Goal: Transaction & Acquisition: Book appointment/travel/reservation

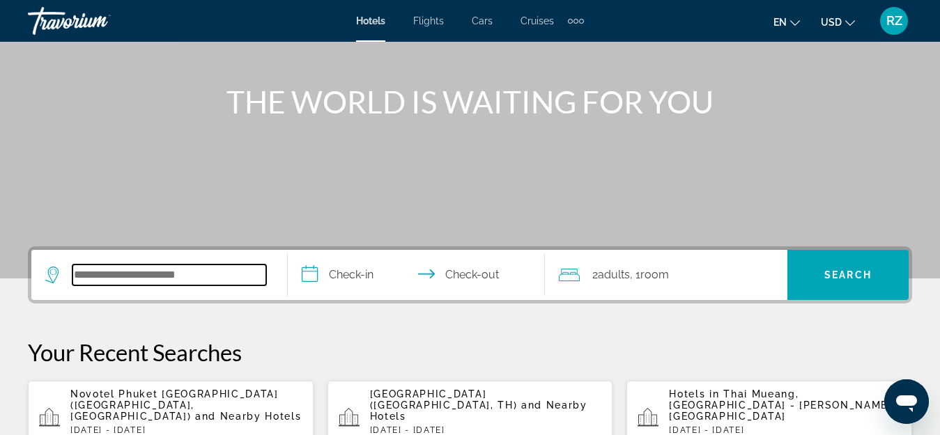
click at [210, 274] on input "Search widget" at bounding box center [169, 275] width 194 height 21
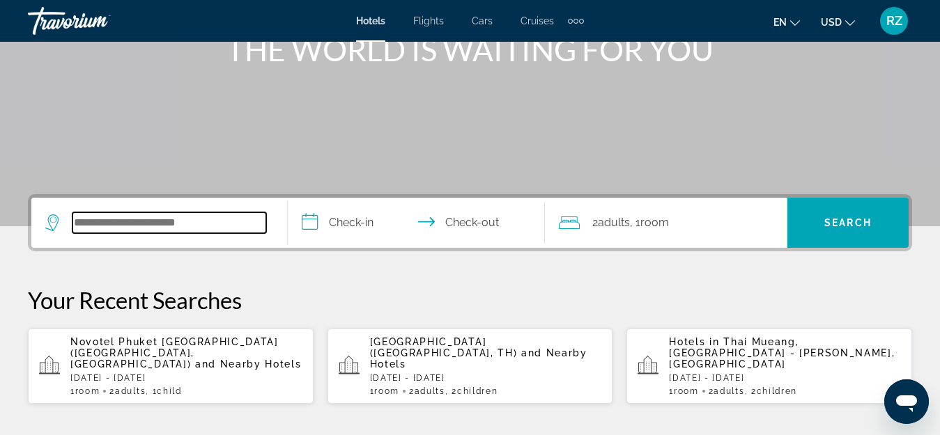
scroll to position [341, 0]
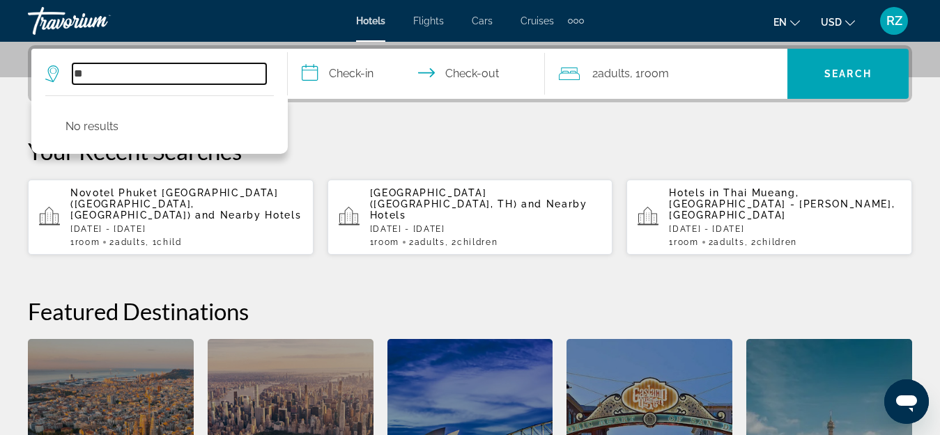
type input "*"
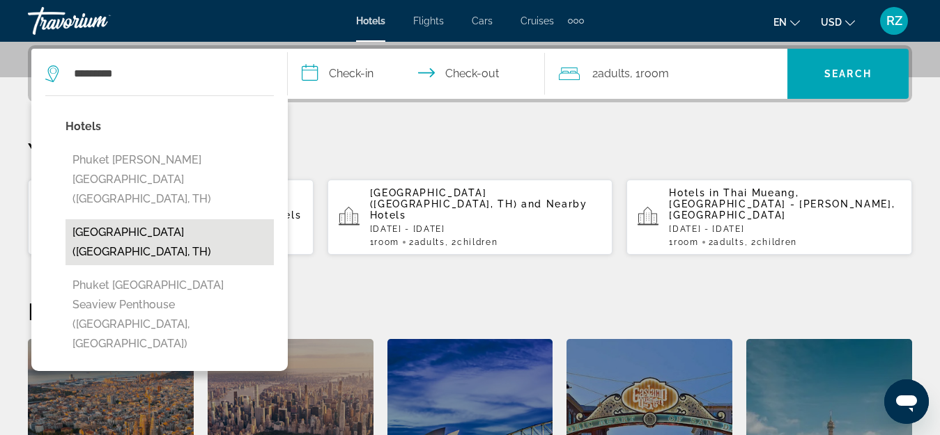
click at [232, 219] on button "[GEOGRAPHIC_DATA] ([GEOGRAPHIC_DATA], TH)" at bounding box center [169, 242] width 208 height 46
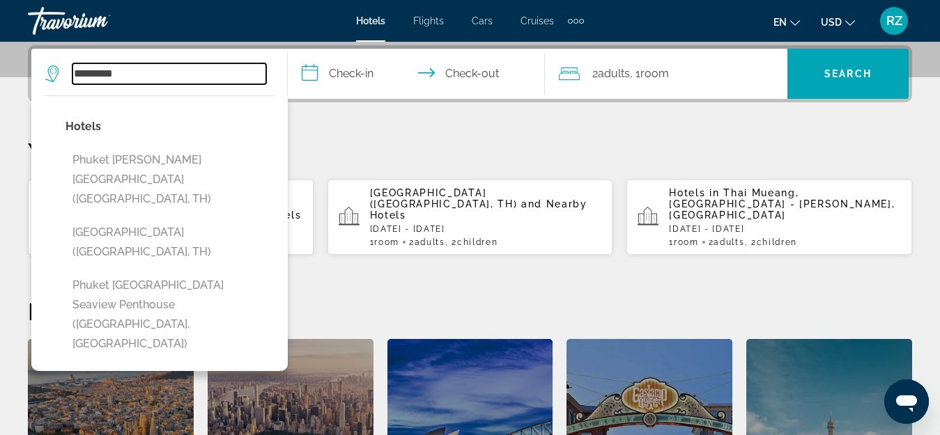
type input "**********"
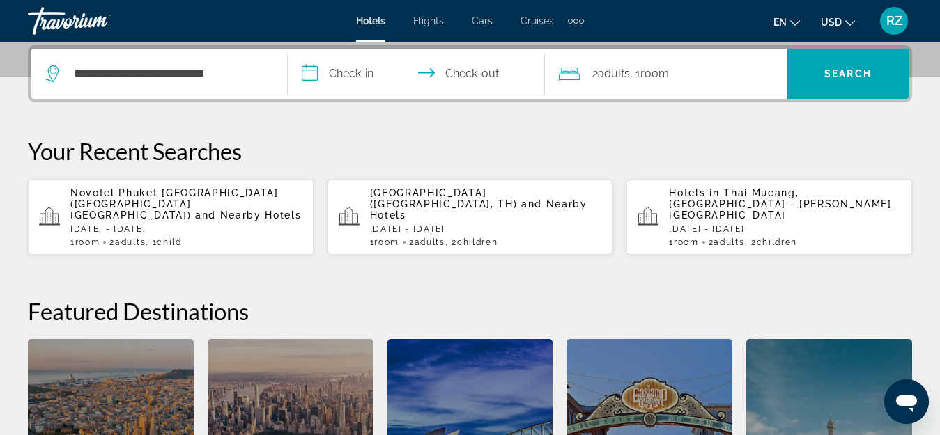
click at [325, 68] on input "**********" at bounding box center [419, 76] width 262 height 54
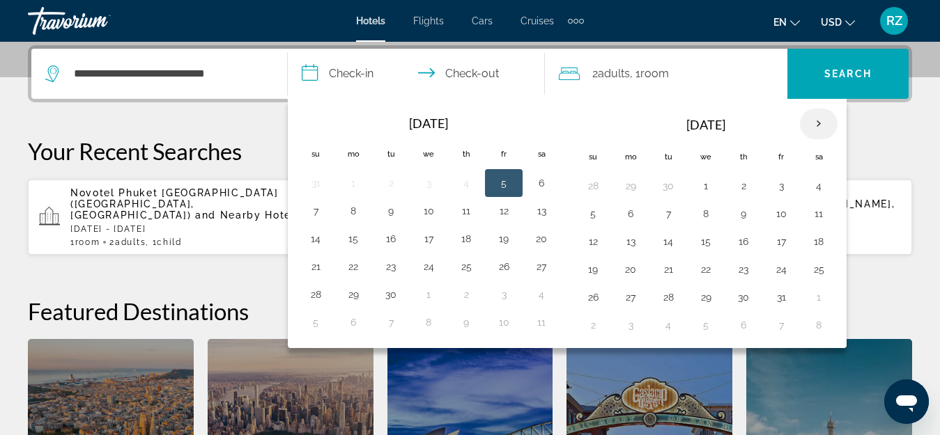
click at [823, 119] on th "Next month" at bounding box center [819, 124] width 38 height 31
click at [359, 188] on button "1" at bounding box center [353, 186] width 22 height 20
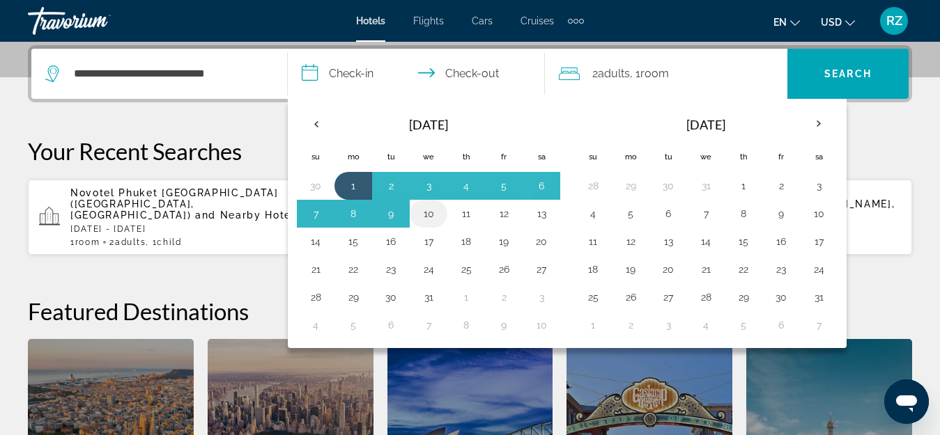
click at [433, 213] on button "10" at bounding box center [428, 214] width 22 height 20
type input "**********"
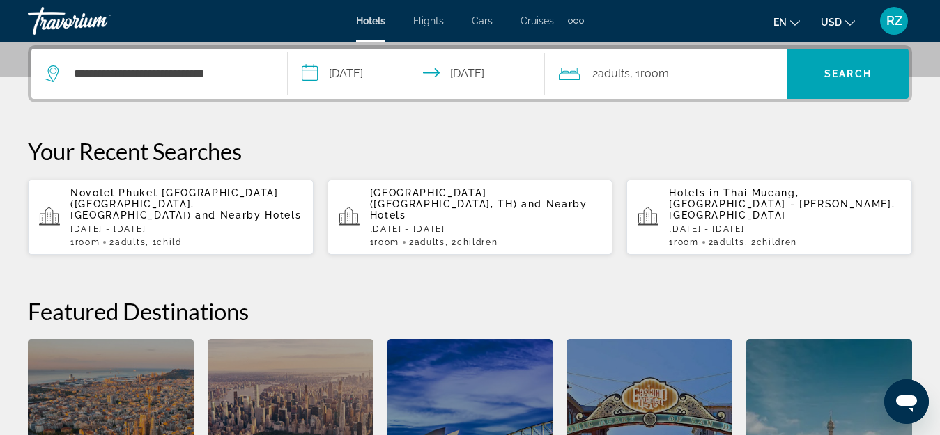
click at [645, 70] on span "Room" at bounding box center [654, 73] width 29 height 13
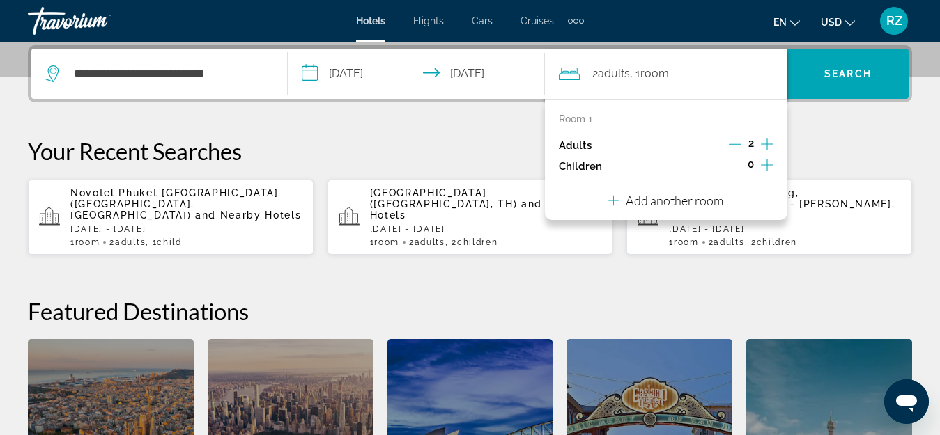
click at [759, 157] on div "0" at bounding box center [750, 166] width 45 height 21
click at [762, 160] on icon "Increment children" at bounding box center [767, 165] width 13 height 17
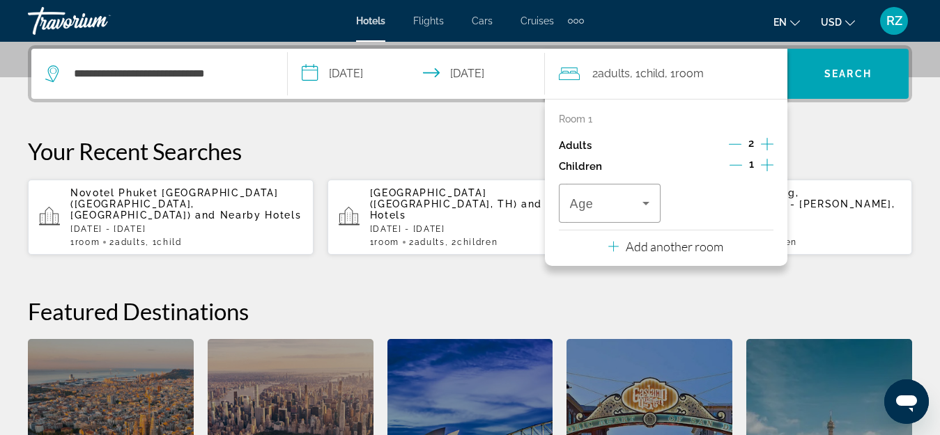
click at [762, 160] on icon "Increment children" at bounding box center [767, 165] width 13 height 17
click at [635, 203] on span "Travelers: 2 adults, 2 children" at bounding box center [606, 203] width 73 height 17
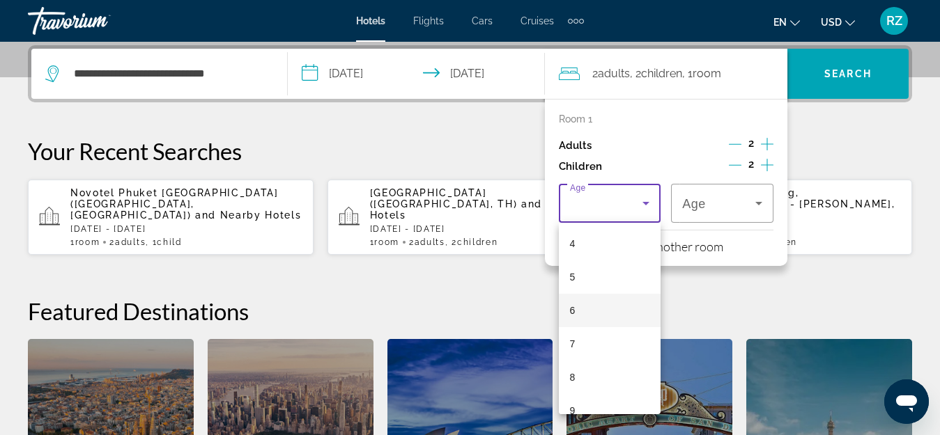
scroll to position [139, 0]
click at [606, 330] on mat-option "7" at bounding box center [610, 339] width 102 height 33
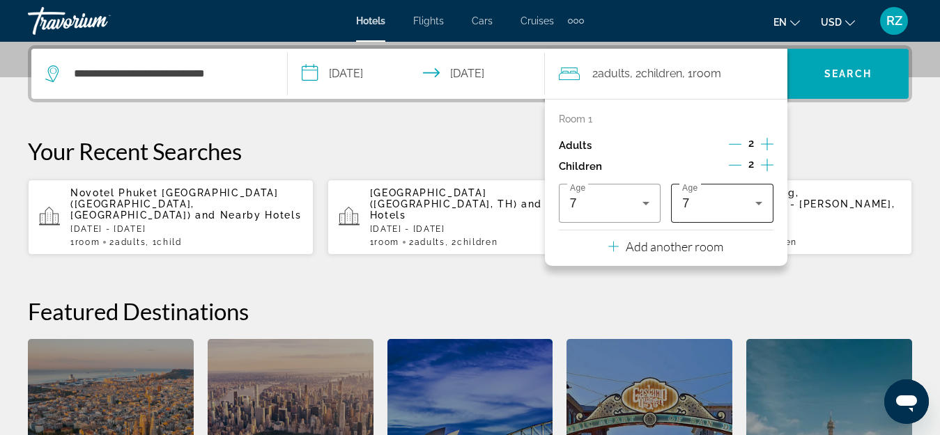
click at [746, 192] on div "7" at bounding box center [722, 203] width 80 height 39
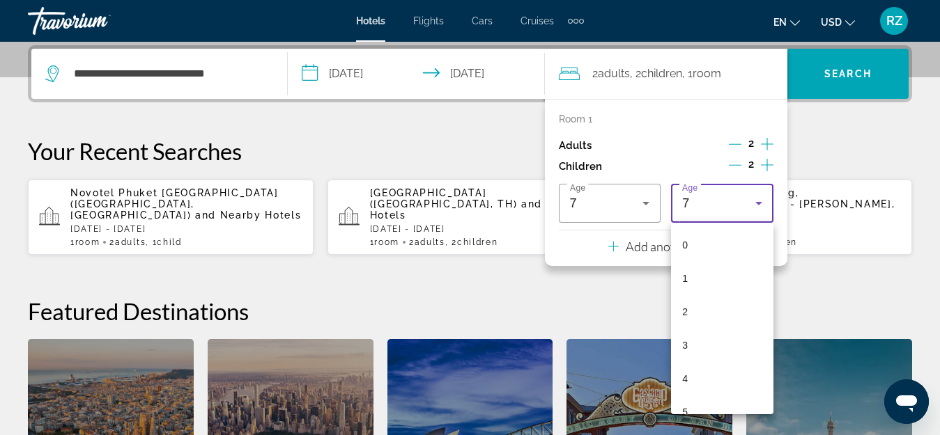
scroll to position [82, 0]
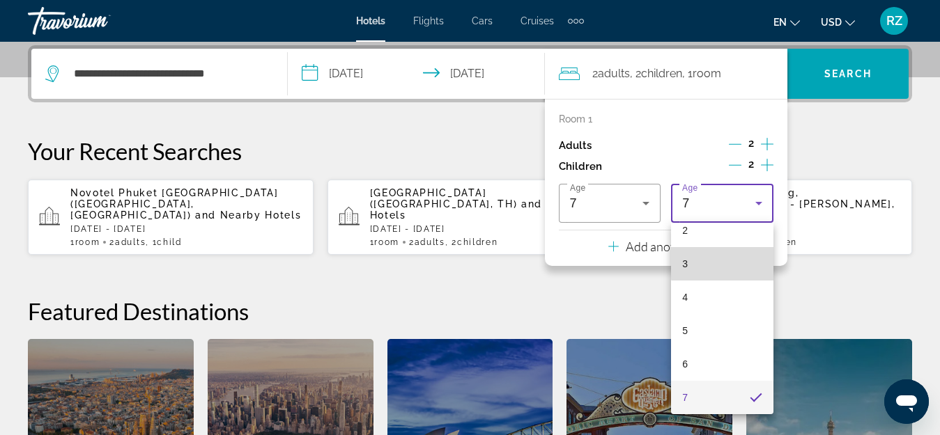
click at [741, 263] on mat-option "3" at bounding box center [722, 263] width 102 height 33
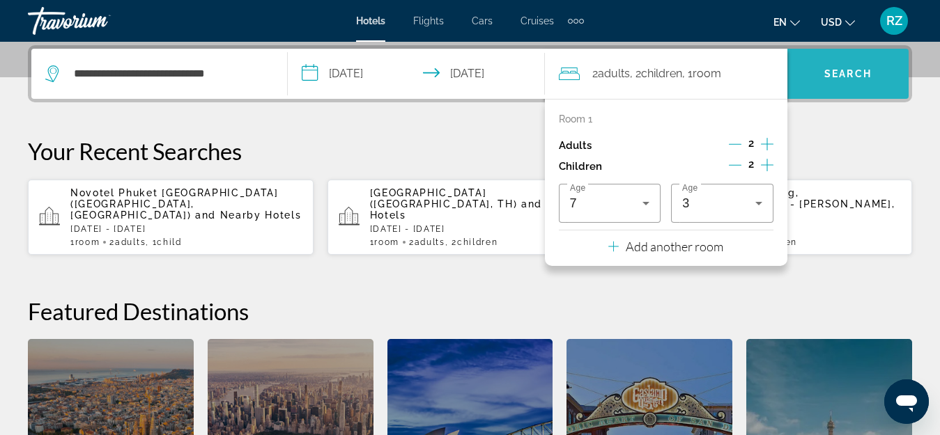
click at [837, 69] on span "Search" at bounding box center [847, 73] width 47 height 11
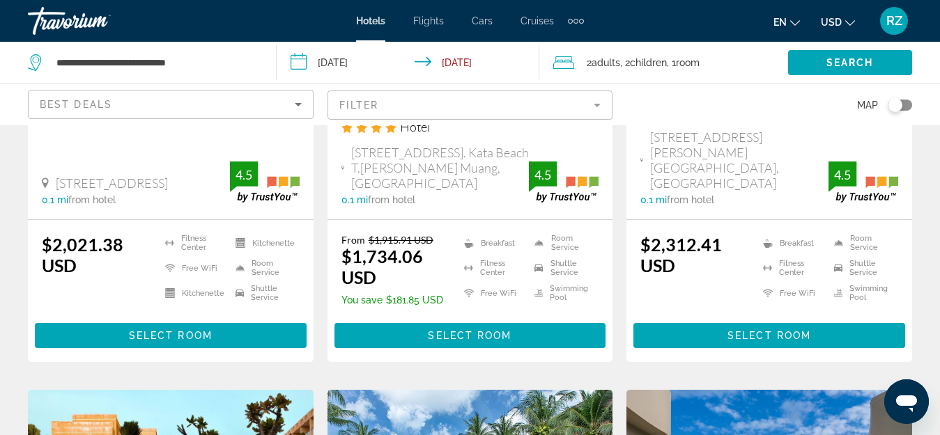
scroll to position [348, 0]
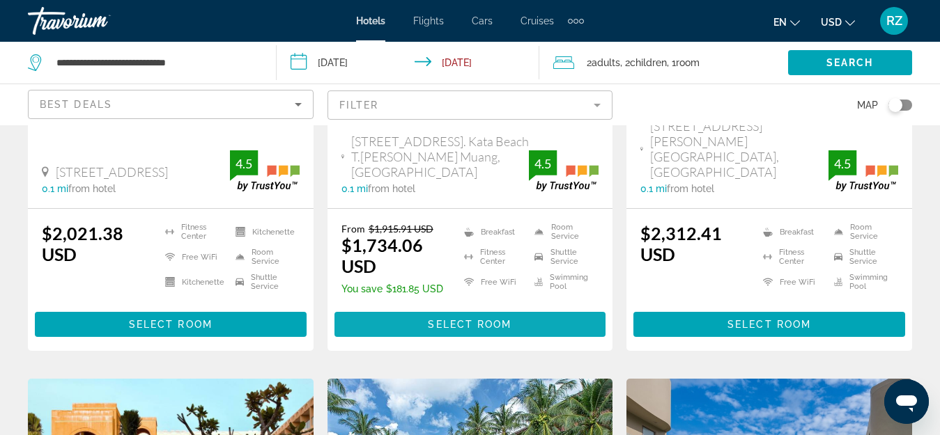
click at [483, 319] on span "Select Room" at bounding box center [470, 324] width 84 height 11
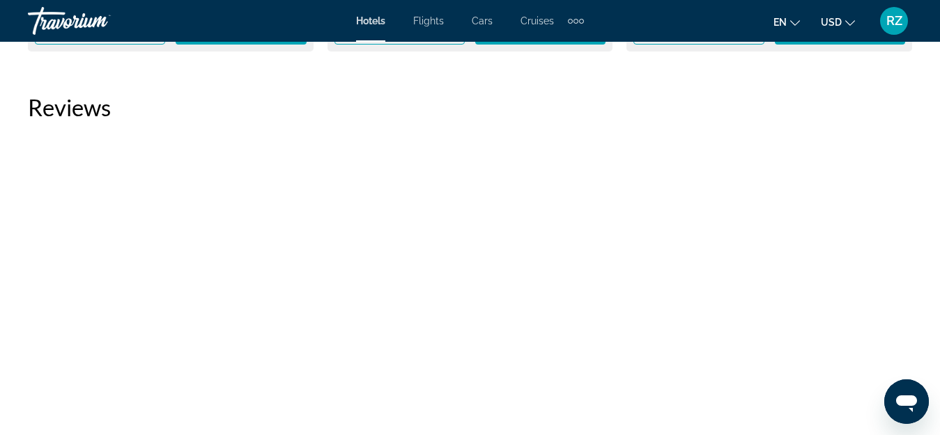
scroll to position [2369, 0]
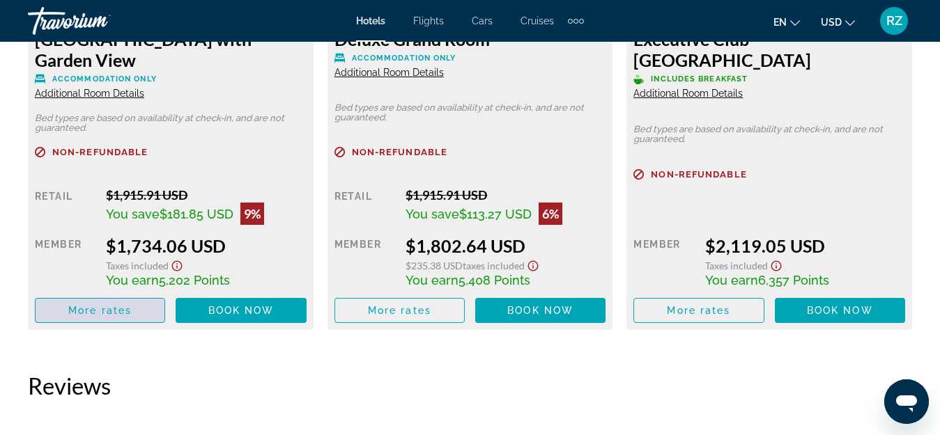
click at [144, 294] on span "Main content" at bounding box center [100, 310] width 129 height 33
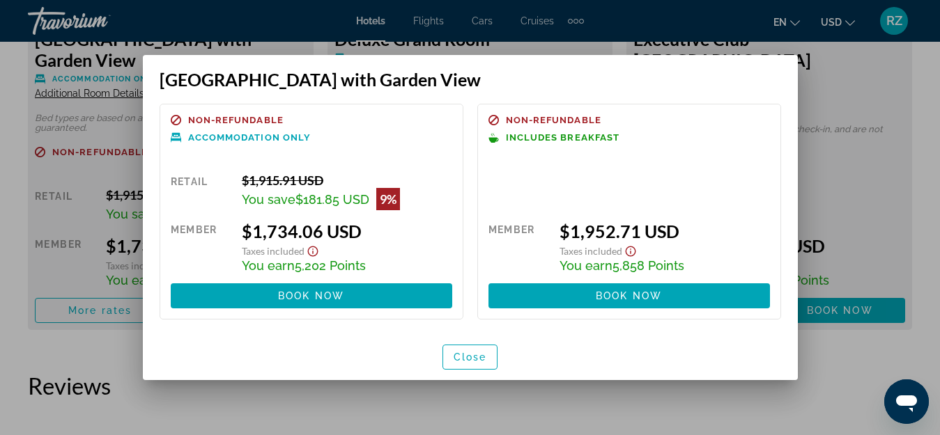
scroll to position [0, 0]
click at [756, 391] on div at bounding box center [470, 217] width 940 height 435
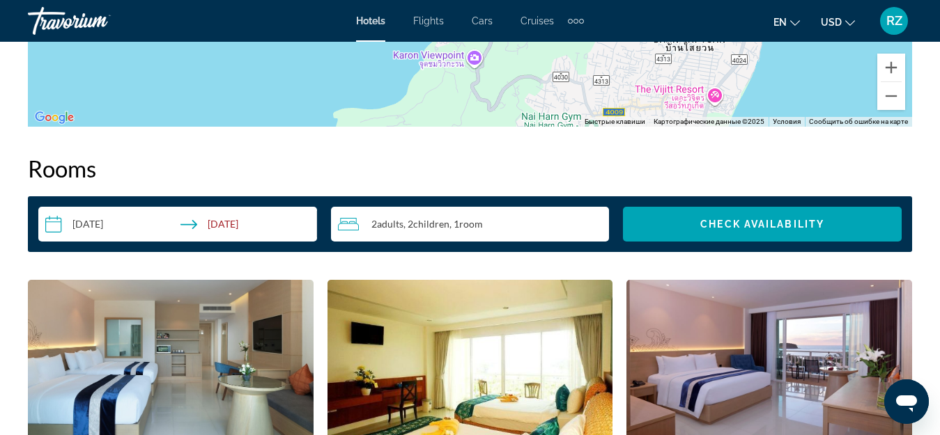
scroll to position [1951, 0]
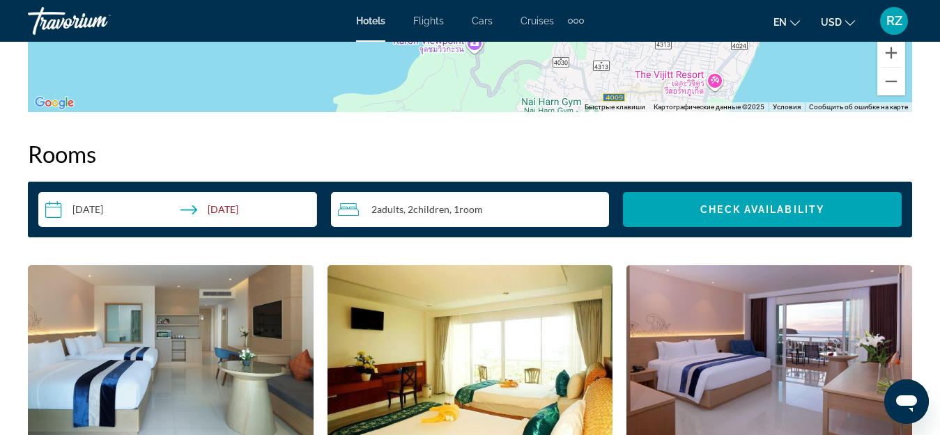
click at [444, 210] on span "Children" at bounding box center [431, 209] width 36 height 12
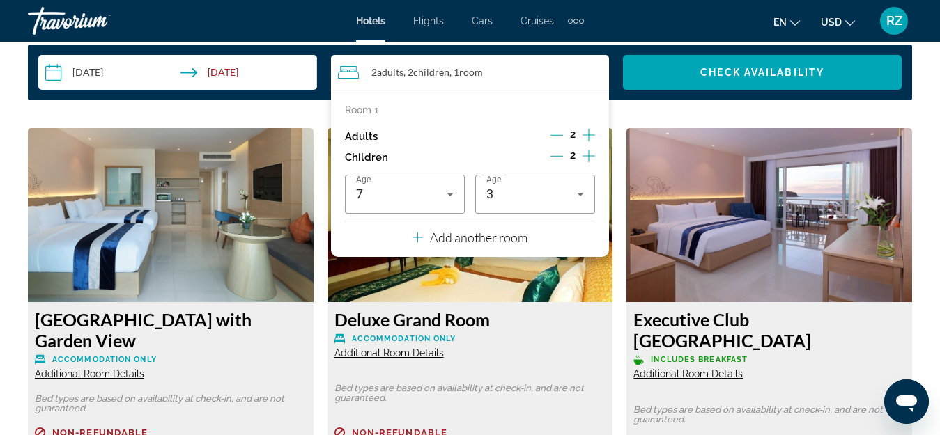
scroll to position [2090, 0]
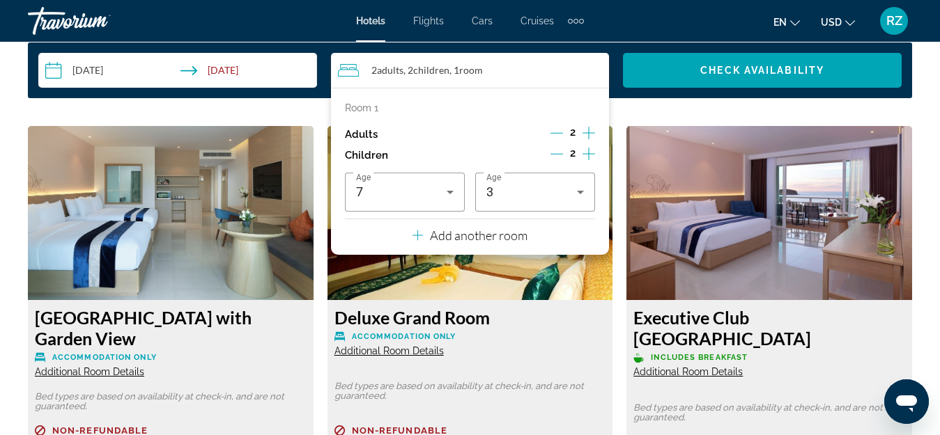
click at [454, 232] on p "Add another room" at bounding box center [479, 235] width 98 height 15
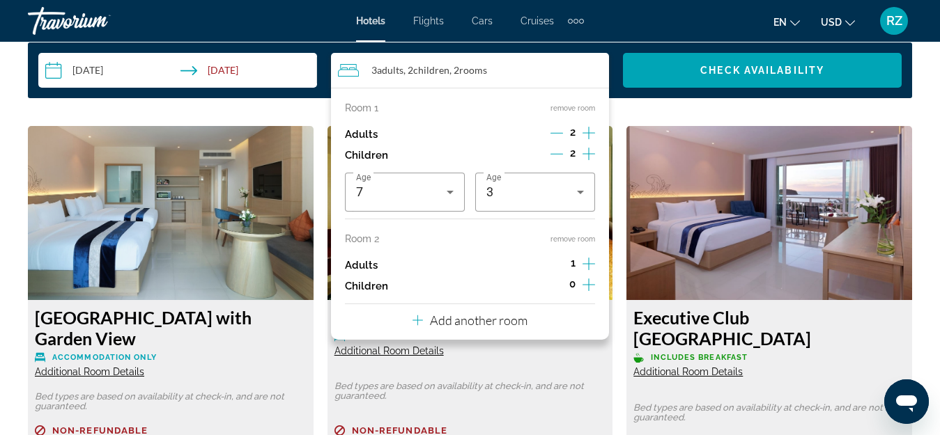
click at [589, 281] on icon "Increment children" at bounding box center [588, 285] width 13 height 17
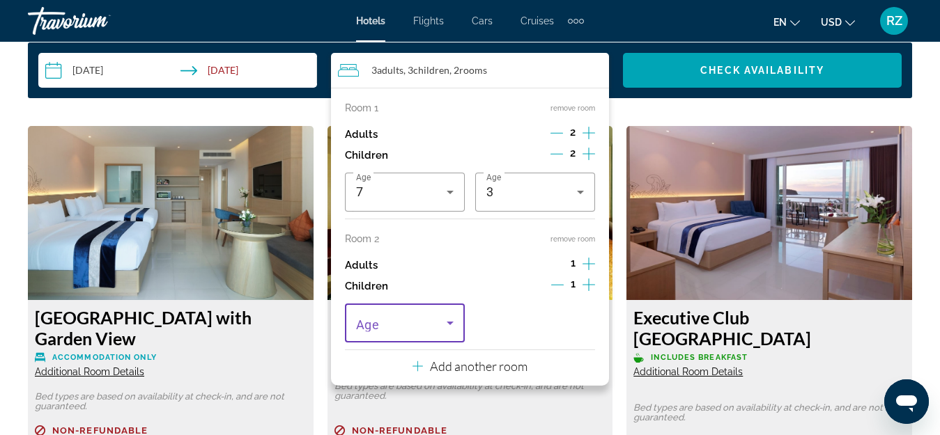
click at [422, 321] on span "Travelers: 3 adults, 3 children" at bounding box center [401, 323] width 91 height 17
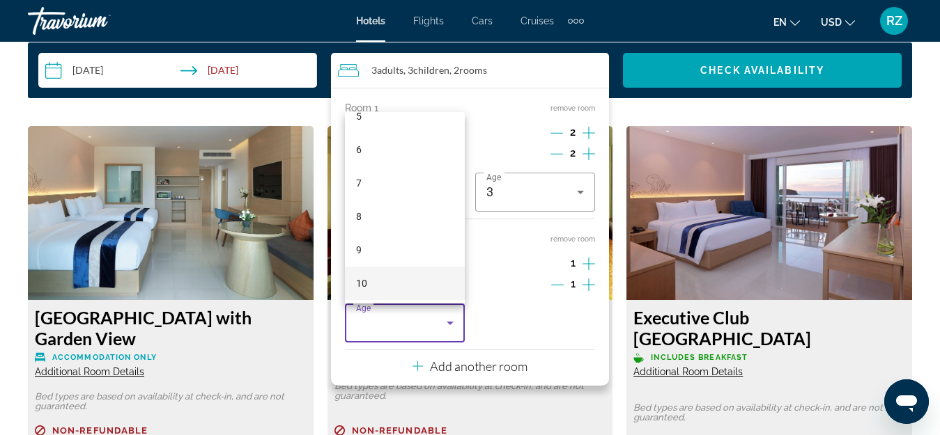
scroll to position [209, 0]
click at [397, 258] on mat-option "10" at bounding box center [405, 259] width 120 height 33
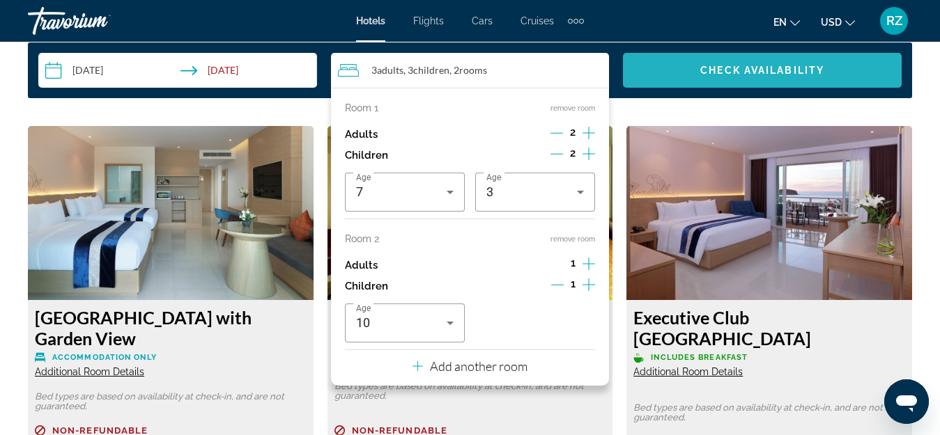
click at [697, 61] on span "Search widget" at bounding box center [762, 70] width 279 height 33
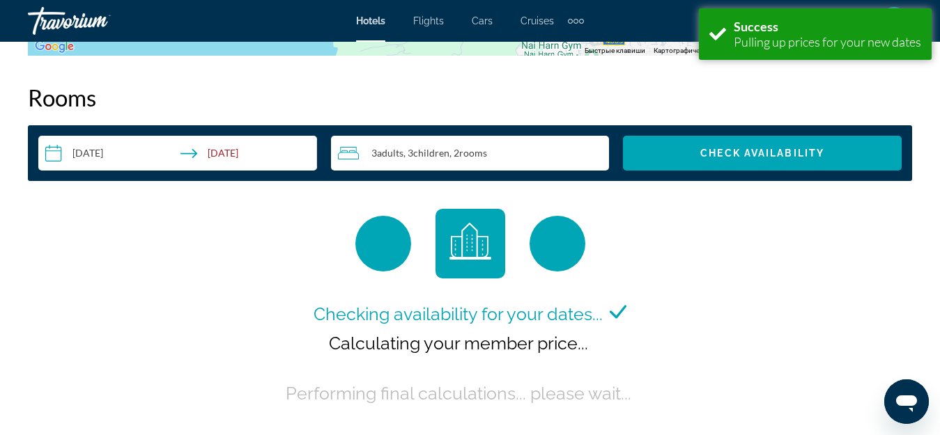
scroll to position [2077, 0]
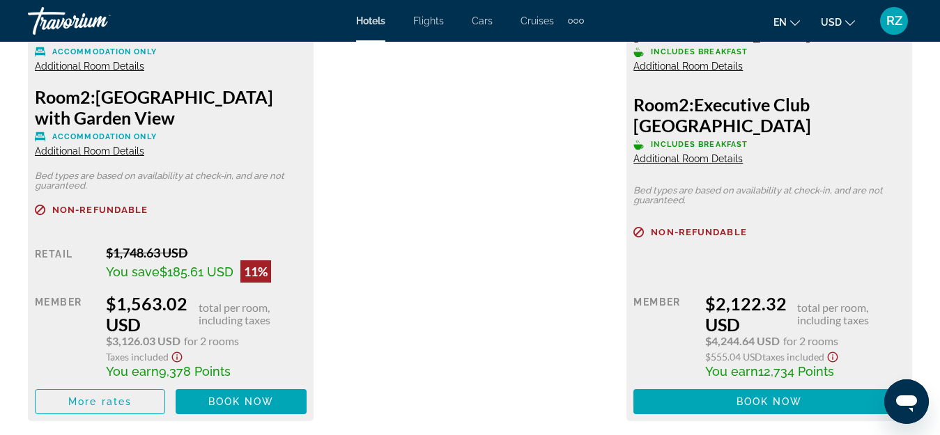
scroll to position [2439, 0]
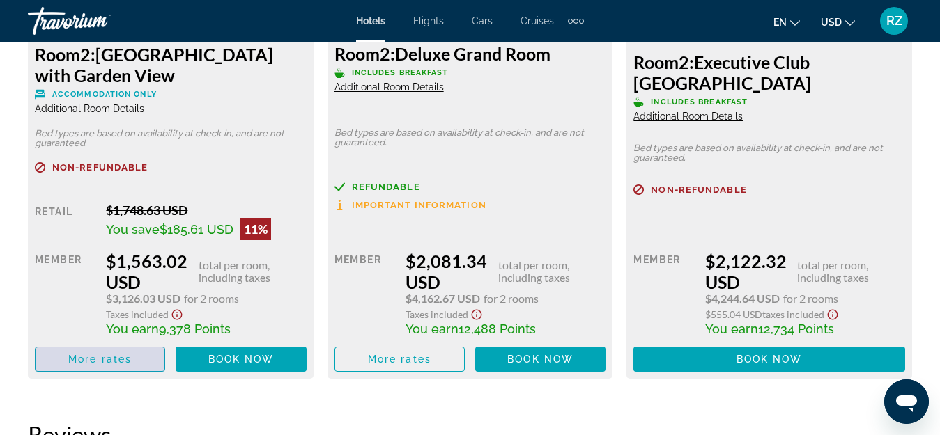
click at [87, 357] on span "More rates" at bounding box center [99, 359] width 63 height 11
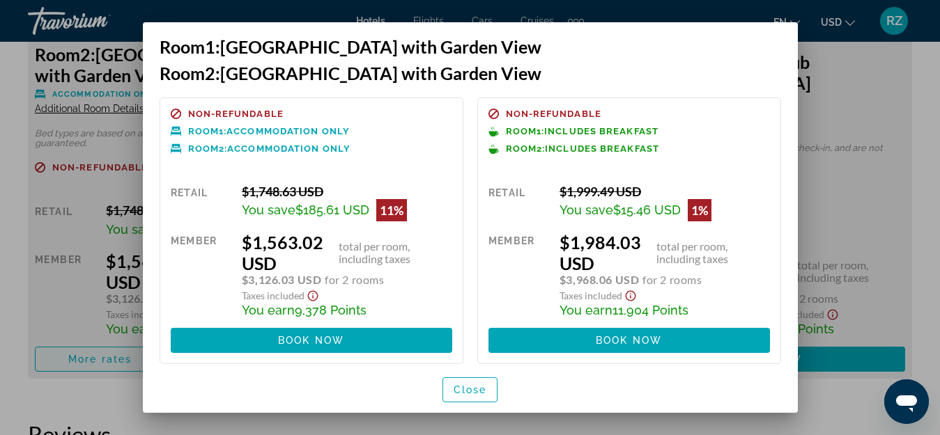
scroll to position [0, 0]
click at [61, 24] on div at bounding box center [470, 217] width 940 height 435
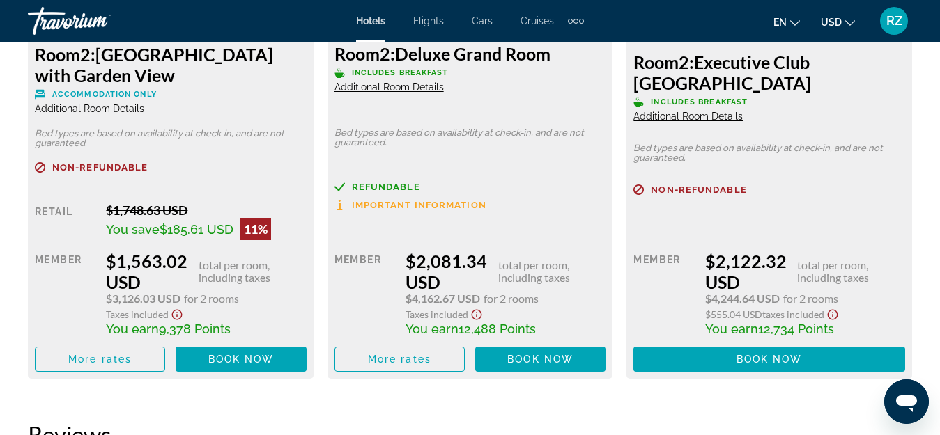
scroll to position [2439, 0]
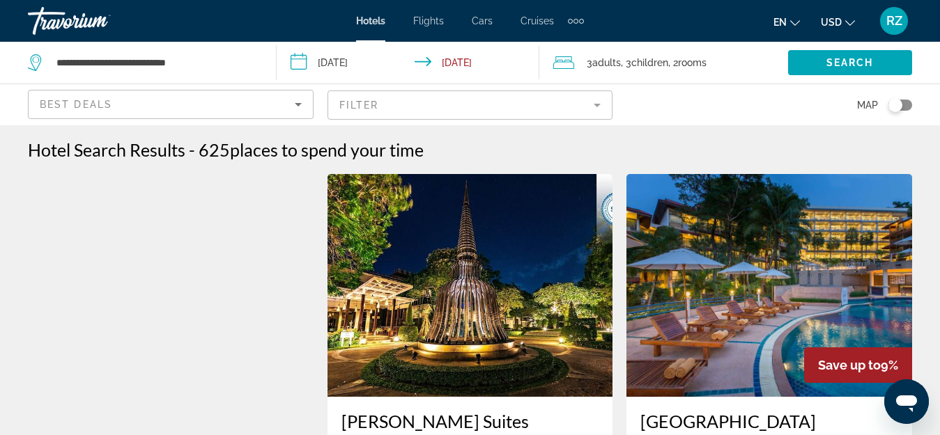
click at [212, 106] on div "Best Deals" at bounding box center [167, 104] width 255 height 17
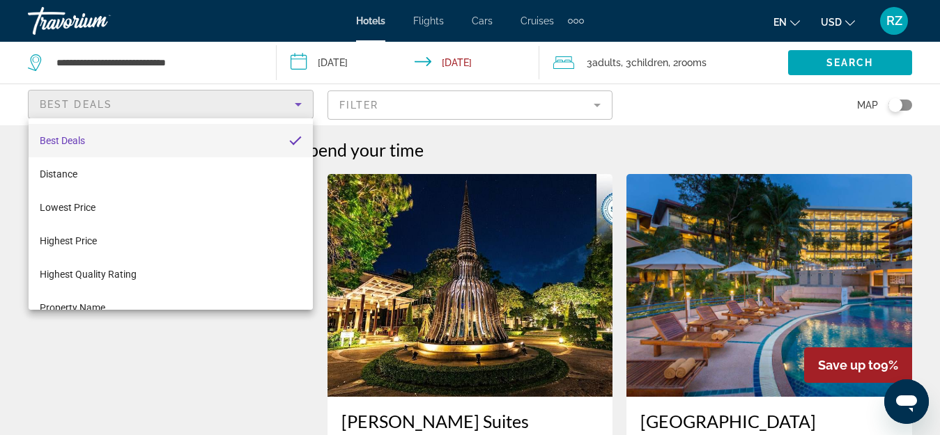
click at [699, 115] on div at bounding box center [470, 217] width 940 height 435
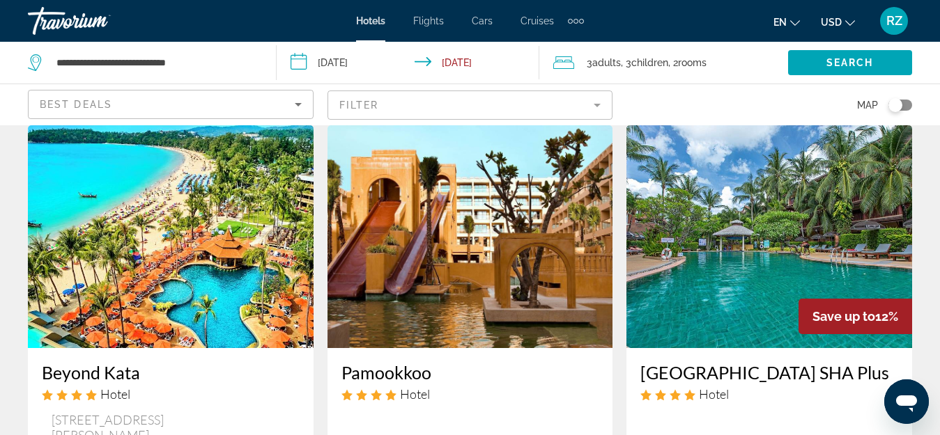
scroll to position [627, 0]
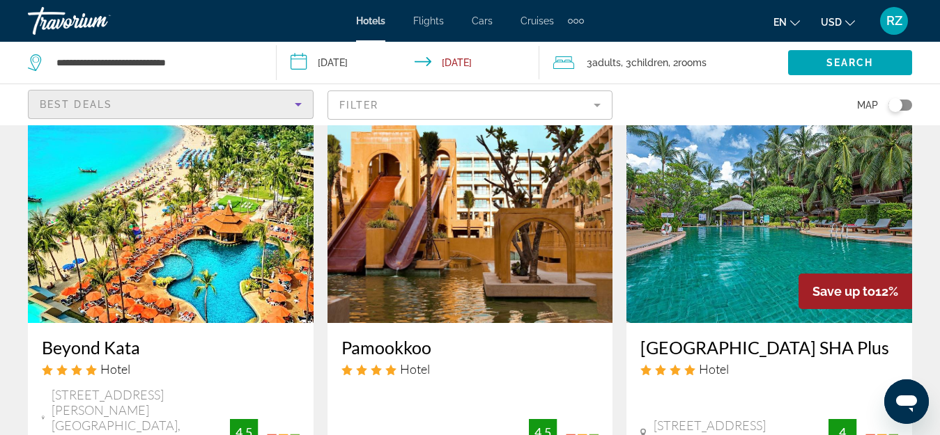
click at [164, 102] on div "Best Deals" at bounding box center [167, 104] width 255 height 17
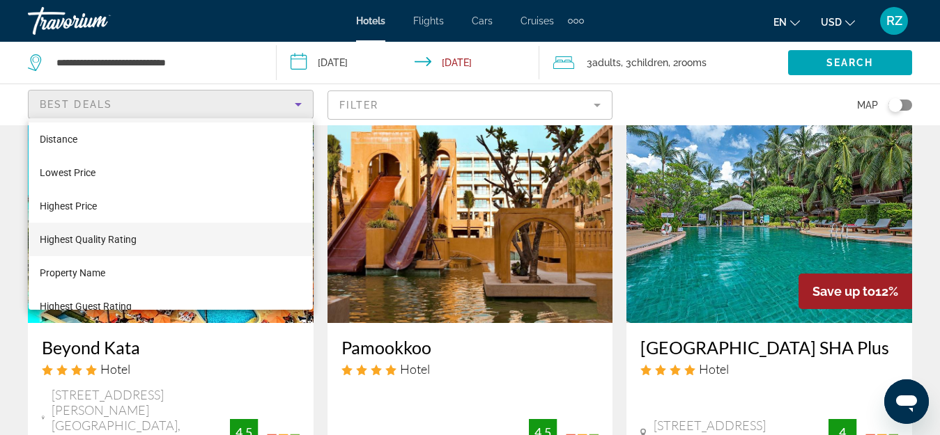
scroll to position [54, 0]
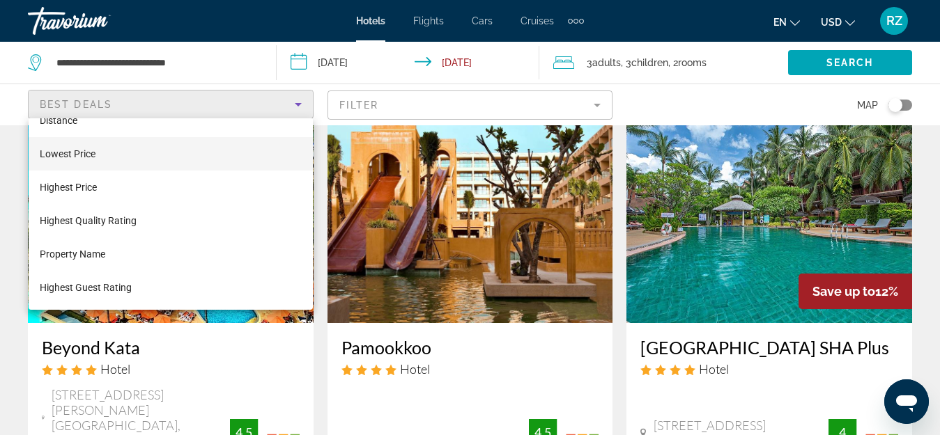
click at [160, 157] on mat-option "Lowest Price" at bounding box center [171, 153] width 284 height 33
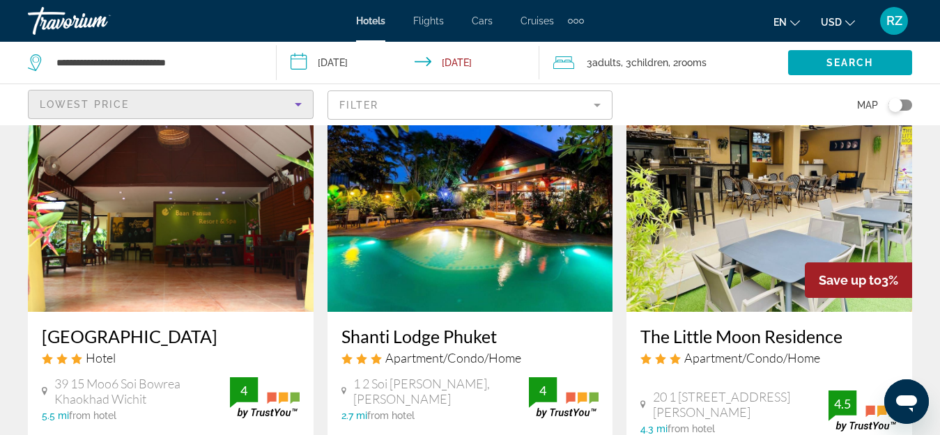
scroll to position [627, 0]
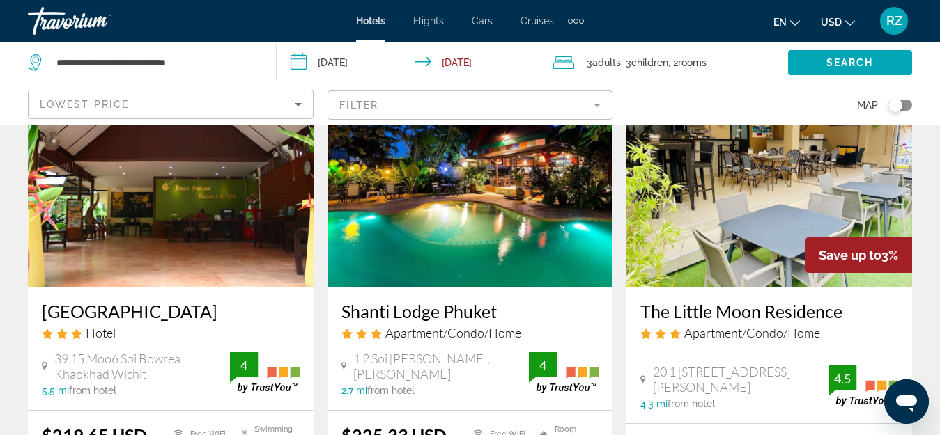
click at [454, 100] on mat-form-field "Filter" at bounding box center [470, 105] width 286 height 29
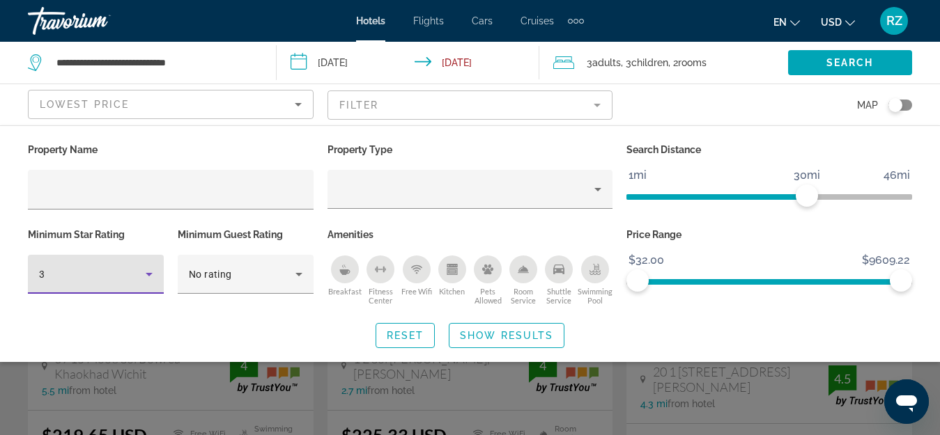
click at [117, 278] on div "3" at bounding box center [92, 274] width 107 height 17
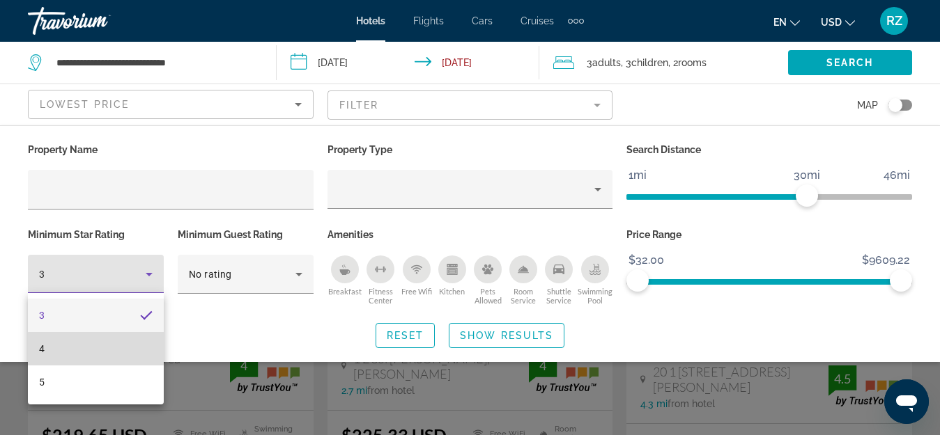
click at [102, 351] on mat-option "4" at bounding box center [96, 348] width 136 height 33
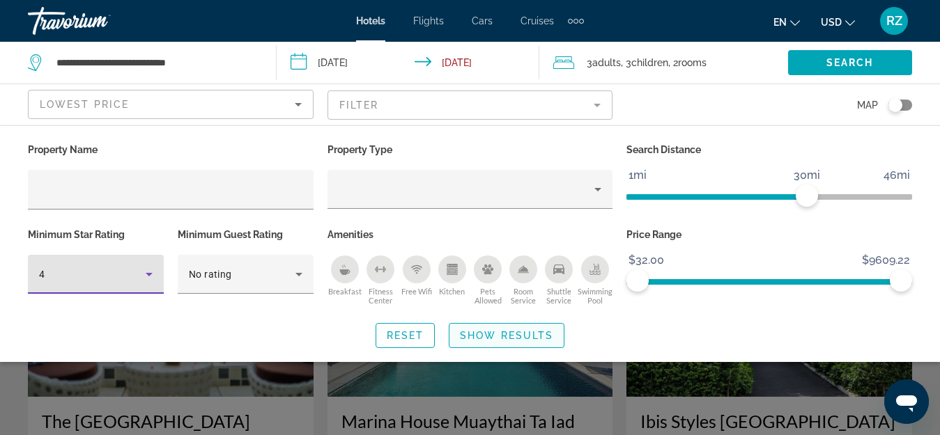
click at [528, 337] on span "Show Results" at bounding box center [506, 335] width 93 height 11
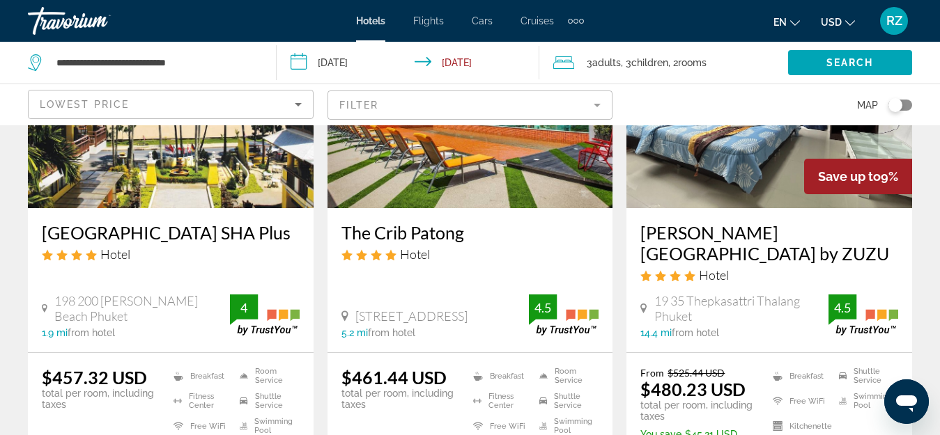
scroll to position [1881, 0]
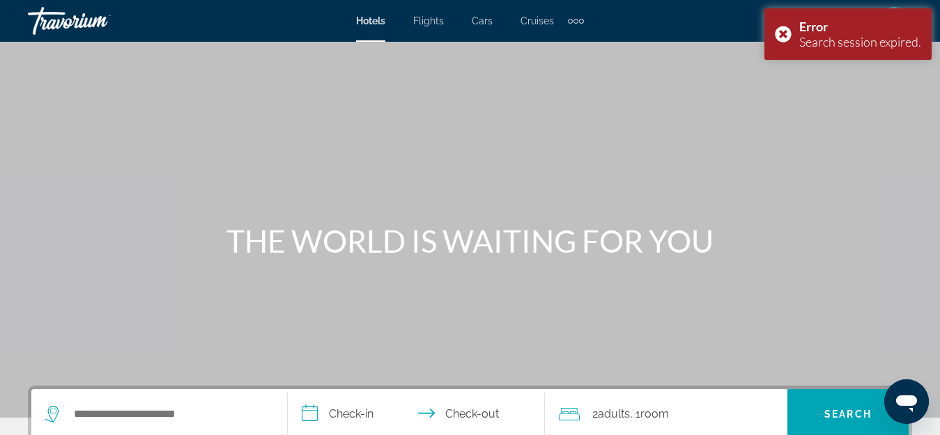
scroll to position [139, 0]
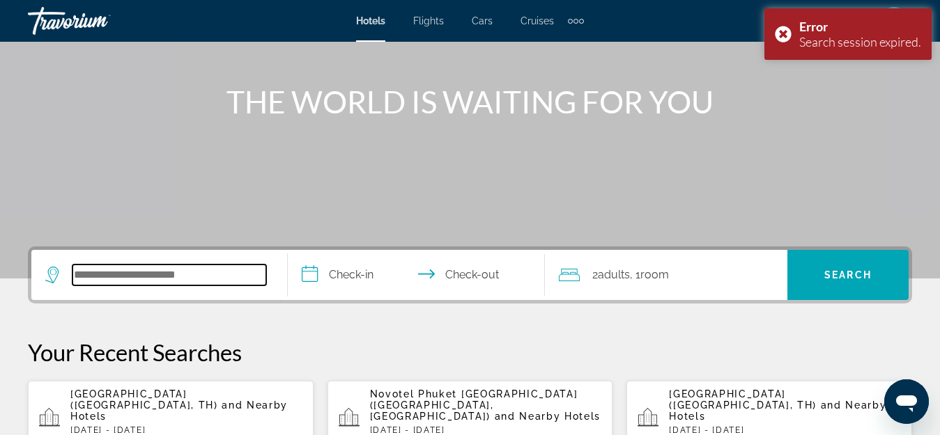
click at [214, 276] on input "Search widget" at bounding box center [169, 275] width 194 height 21
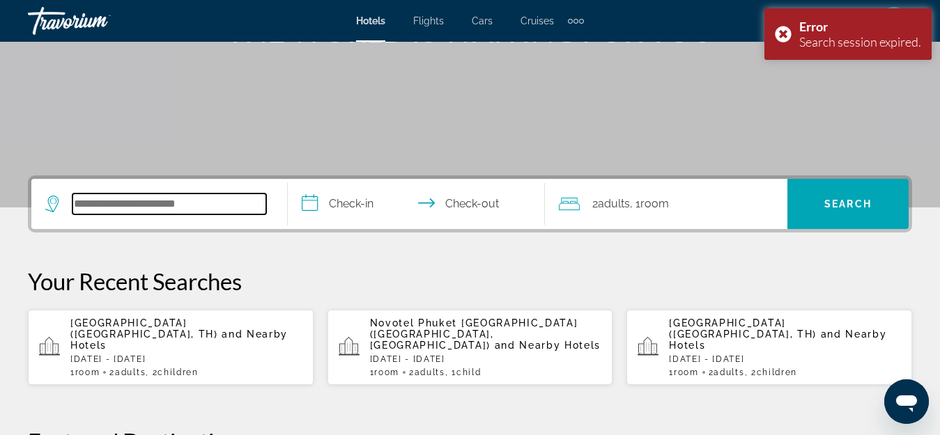
scroll to position [341, 0]
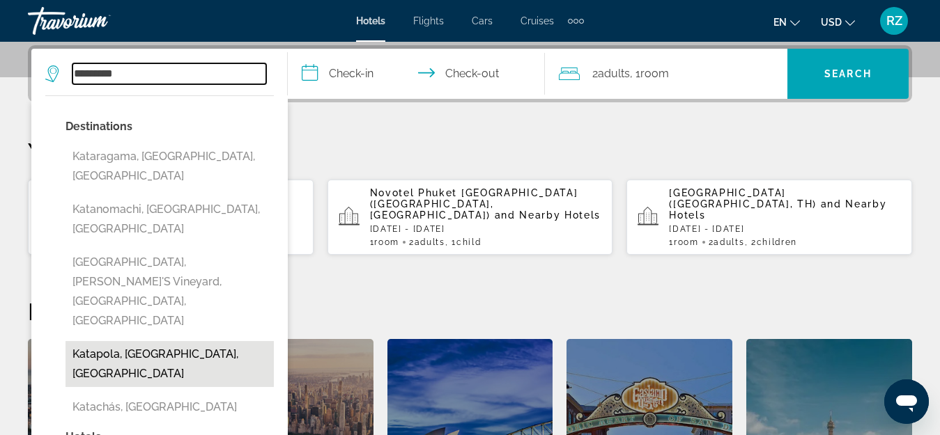
type input "**********"
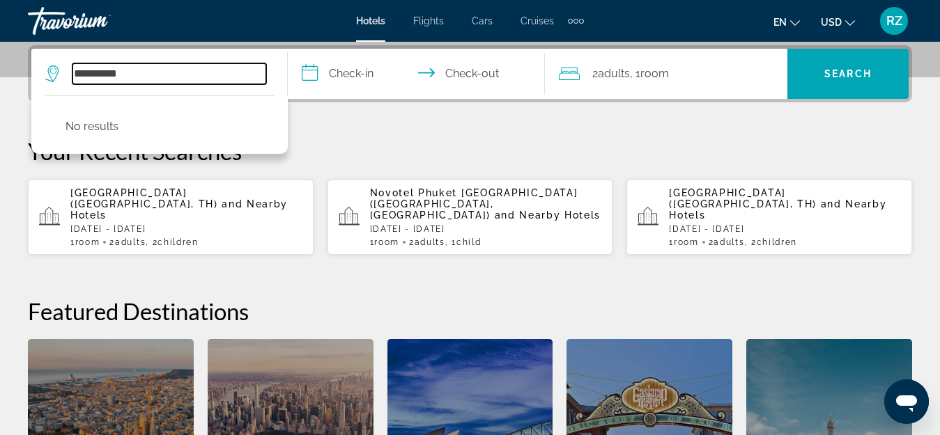
drag, startPoint x: 147, startPoint y: 75, endPoint x: 0, endPoint y: 70, distance: 147.1
click at [0, 70] on div "**********" at bounding box center [470, 303] width 940 height 517
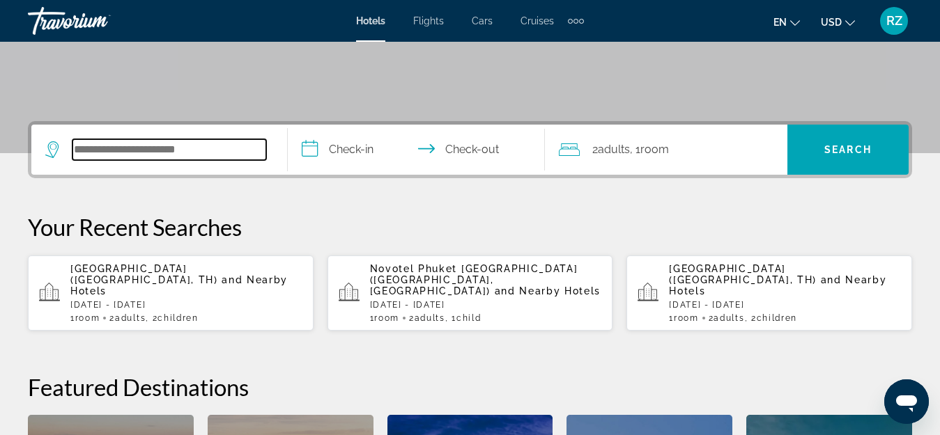
scroll to position [201, 0]
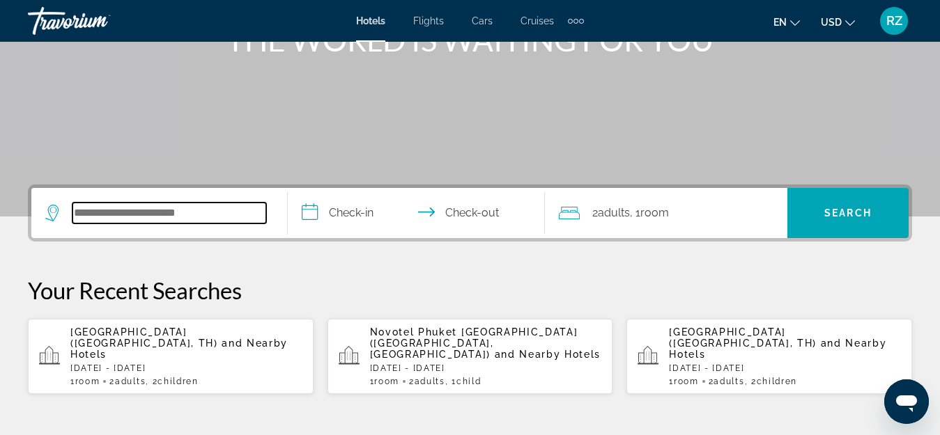
click at [197, 210] on input "Search widget" at bounding box center [169, 213] width 194 height 21
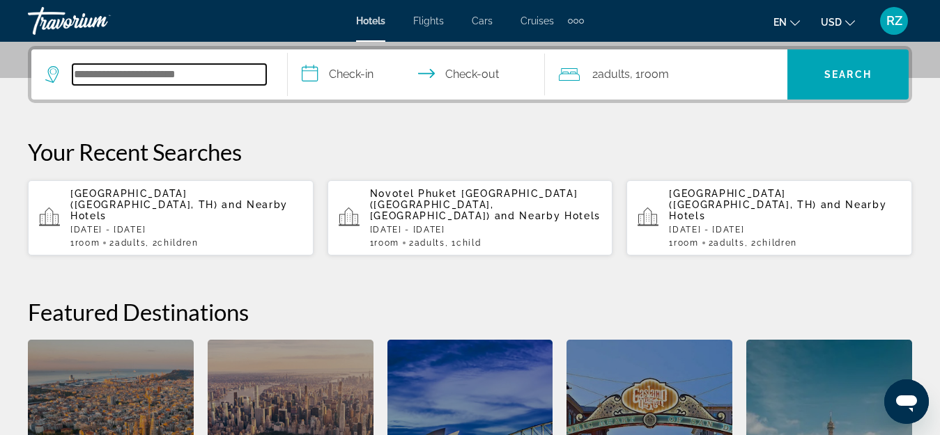
scroll to position [341, 0]
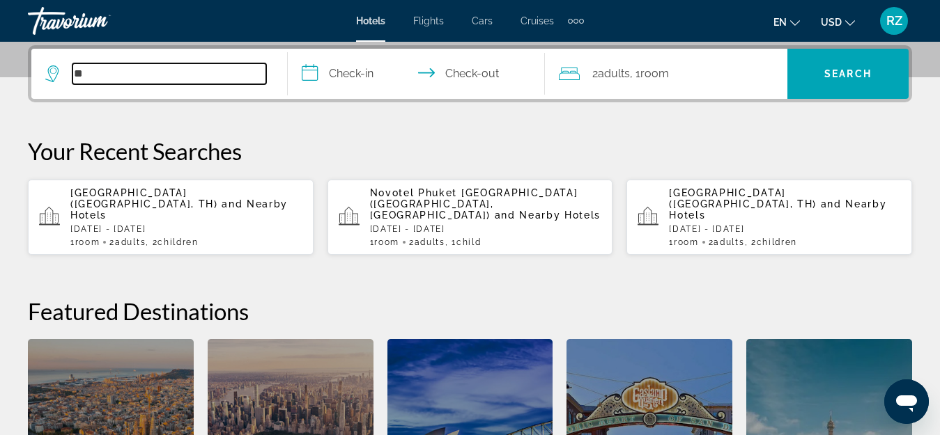
type input "*"
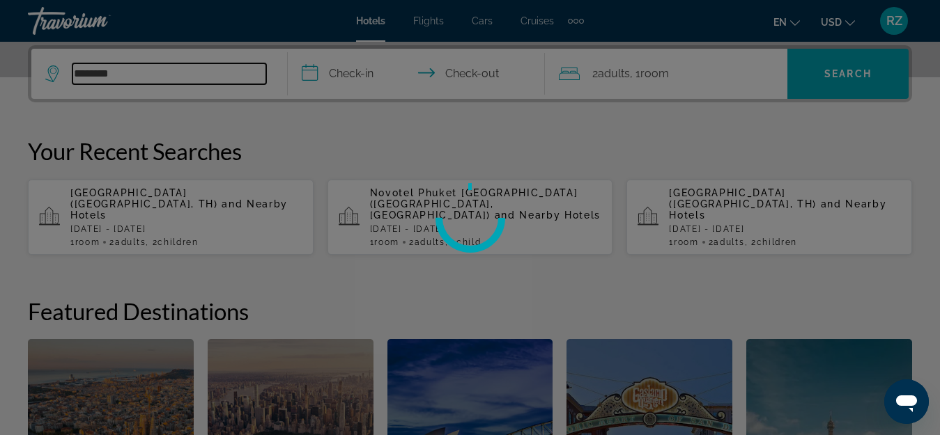
type input "*********"
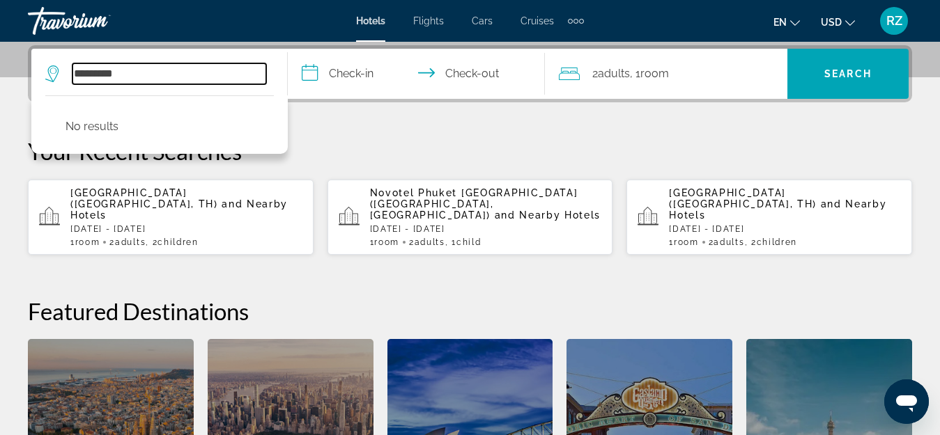
drag, startPoint x: 134, startPoint y: 67, endPoint x: 15, endPoint y: 78, distance: 119.7
click at [15, 78] on div "**********" at bounding box center [470, 303] width 940 height 517
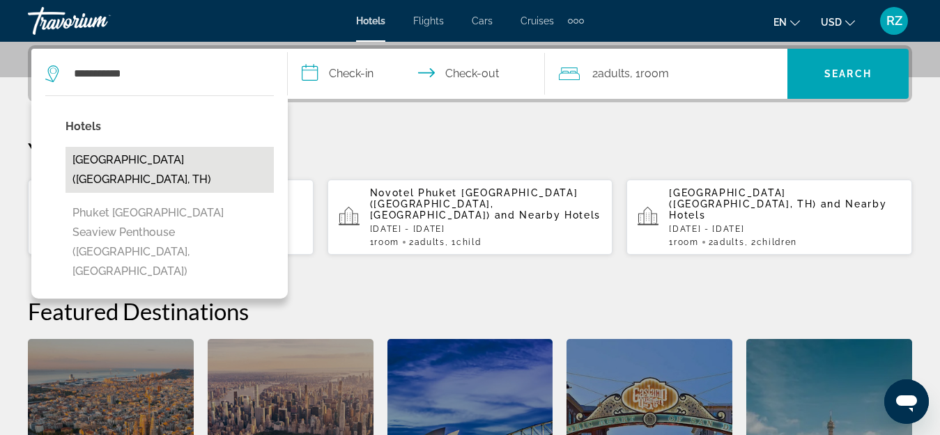
click at [160, 166] on button "[GEOGRAPHIC_DATA] ([GEOGRAPHIC_DATA], TH)" at bounding box center [169, 170] width 208 height 46
type input "**********"
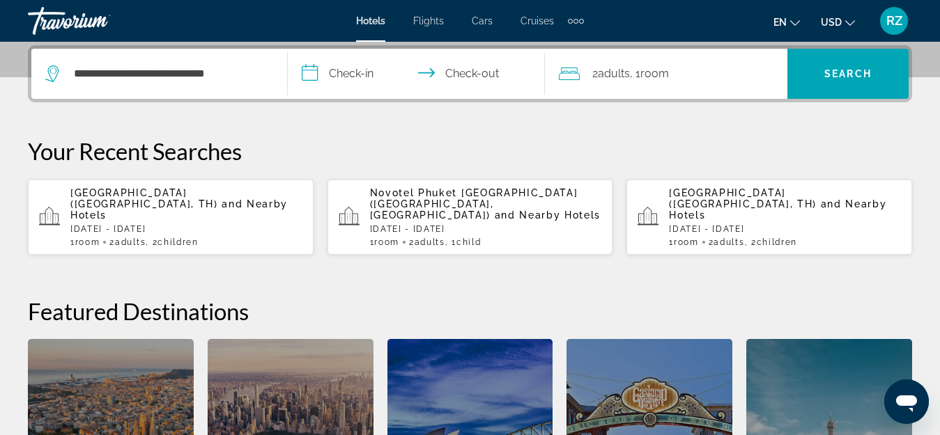
click at [357, 65] on input "**********" at bounding box center [419, 76] width 262 height 54
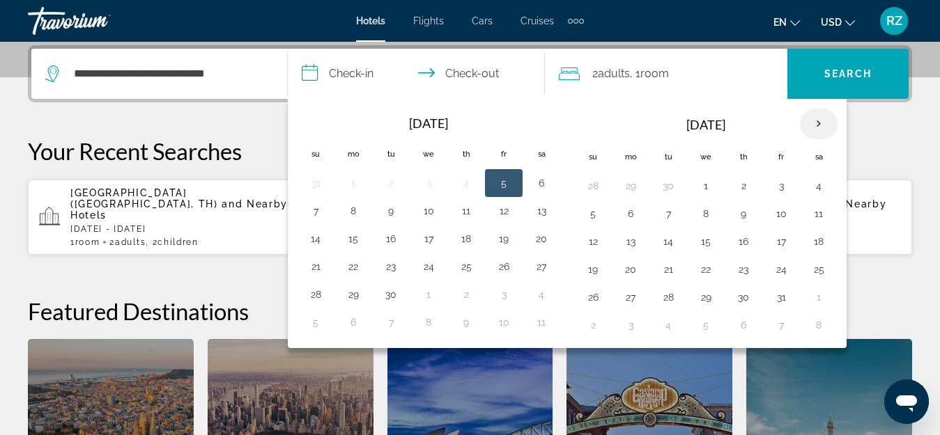
click at [824, 120] on th "Next month" at bounding box center [819, 124] width 38 height 31
drag, startPoint x: 356, startPoint y: 182, endPoint x: 450, endPoint y: 198, distance: 95.4
click at [359, 182] on button "1" at bounding box center [353, 186] width 22 height 20
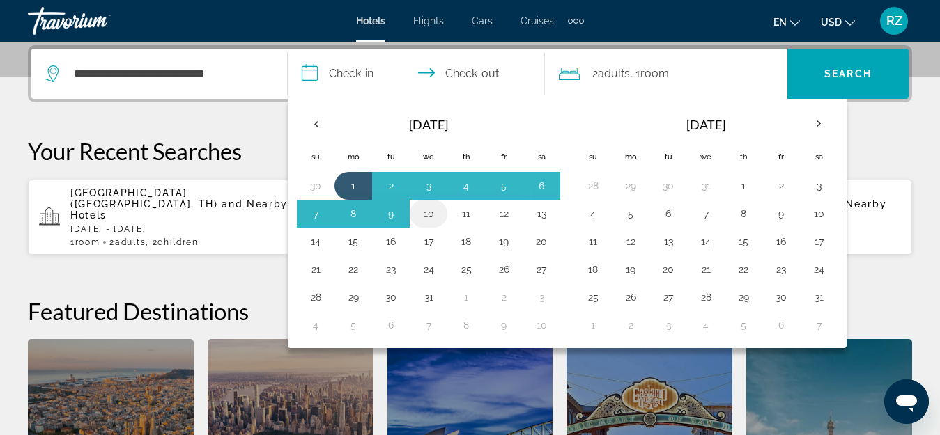
click at [433, 210] on button "10" at bounding box center [428, 214] width 22 height 20
type input "**********"
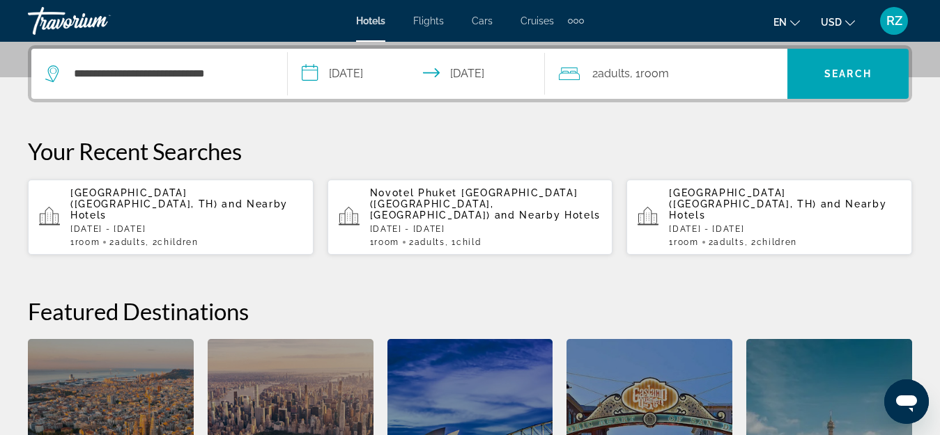
click at [640, 67] on span ", 1 Room rooms" at bounding box center [649, 74] width 39 height 20
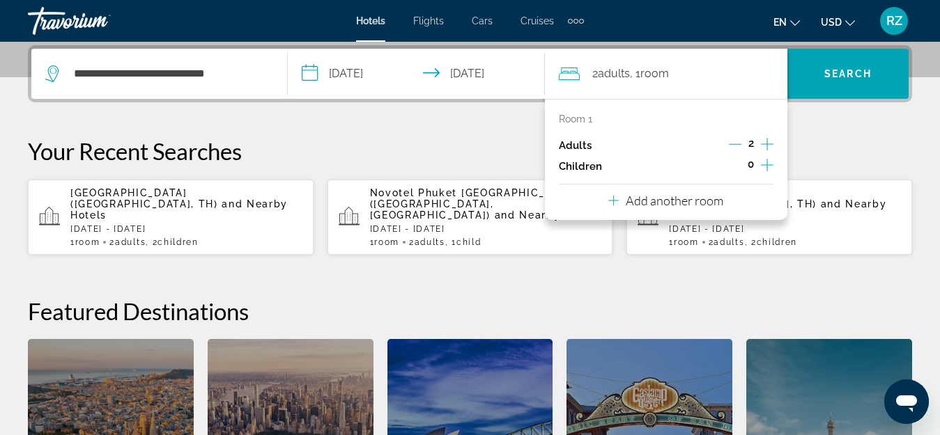
click at [769, 166] on icon "Increment children" at bounding box center [767, 165] width 13 height 17
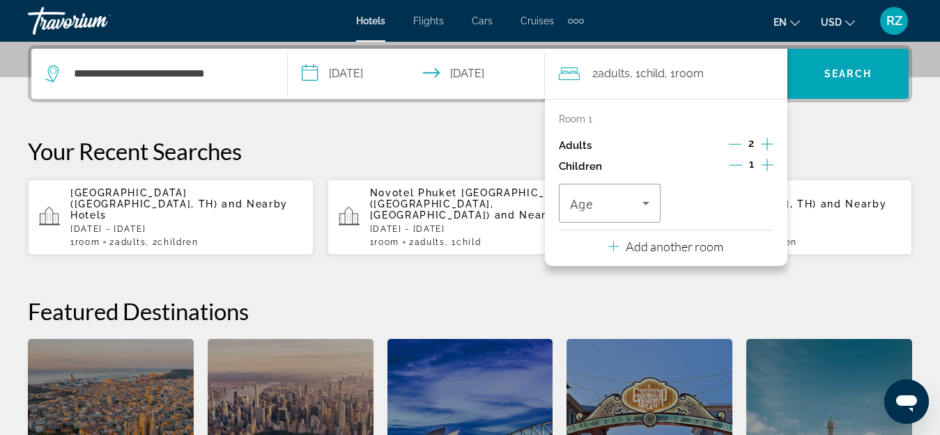
click at [769, 166] on icon "Increment children" at bounding box center [767, 165] width 13 height 17
click at [609, 203] on span "Travelers: 2 adults, 2 children" at bounding box center [606, 203] width 73 height 17
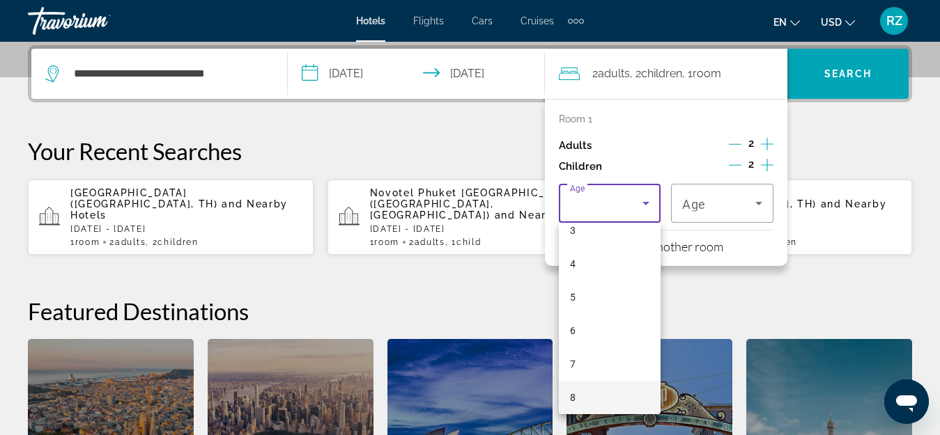
scroll to position [139, 0]
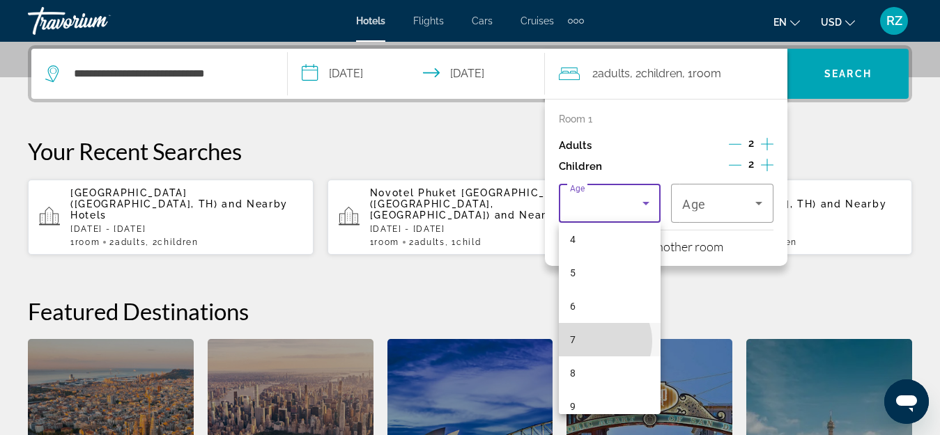
click at [596, 341] on mat-option "7" at bounding box center [610, 339] width 102 height 33
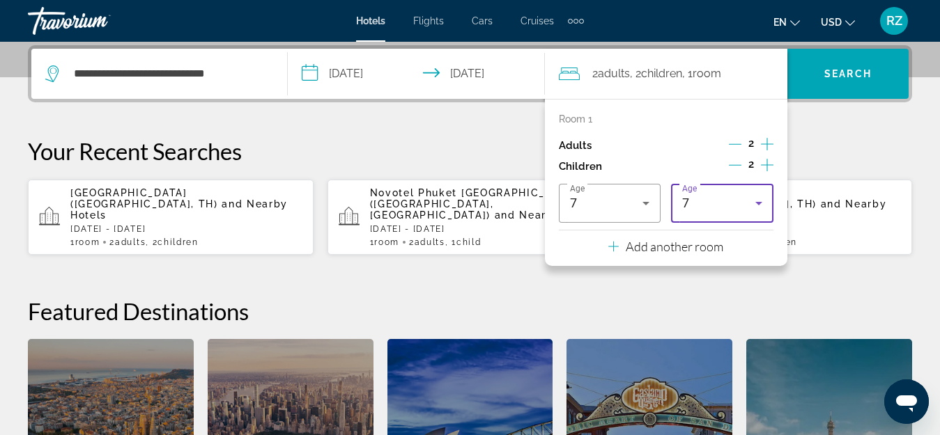
click at [718, 201] on div "7" at bounding box center [718, 203] width 73 height 17
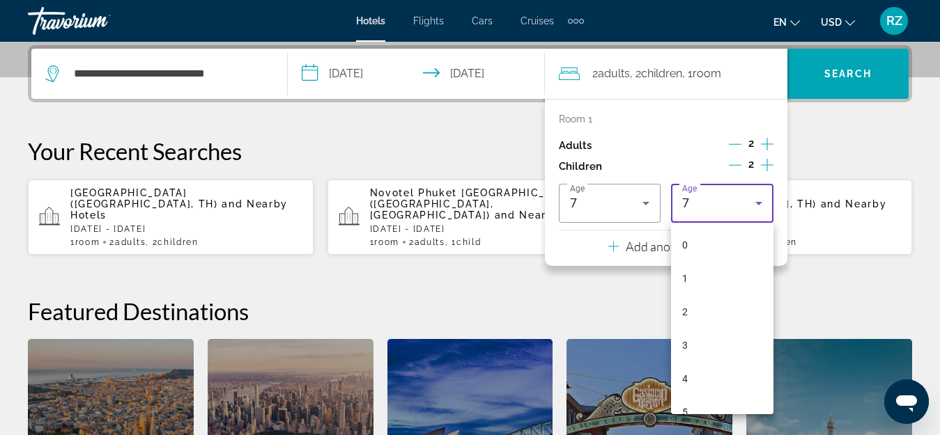
scroll to position [82, 0]
click at [733, 263] on mat-option "3" at bounding box center [722, 263] width 102 height 33
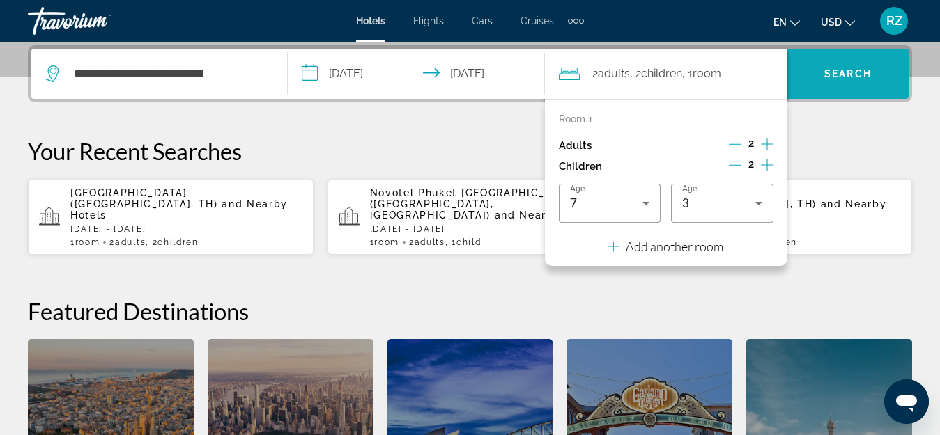
click at [850, 72] on span "Search" at bounding box center [847, 73] width 47 height 11
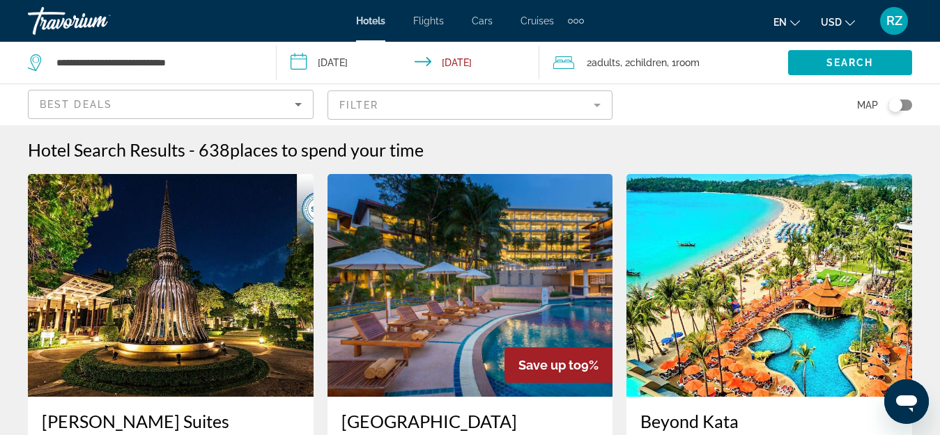
click at [413, 95] on mat-form-field "Filter" at bounding box center [470, 105] width 286 height 29
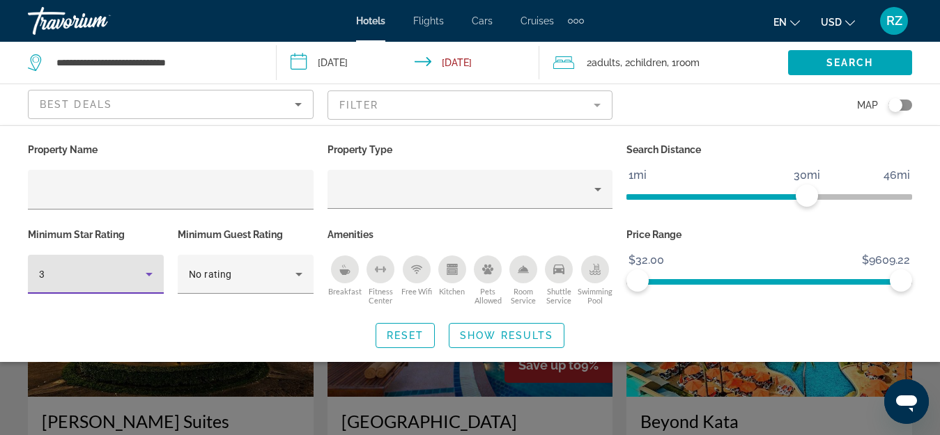
click at [130, 267] on div "3" at bounding box center [92, 274] width 107 height 17
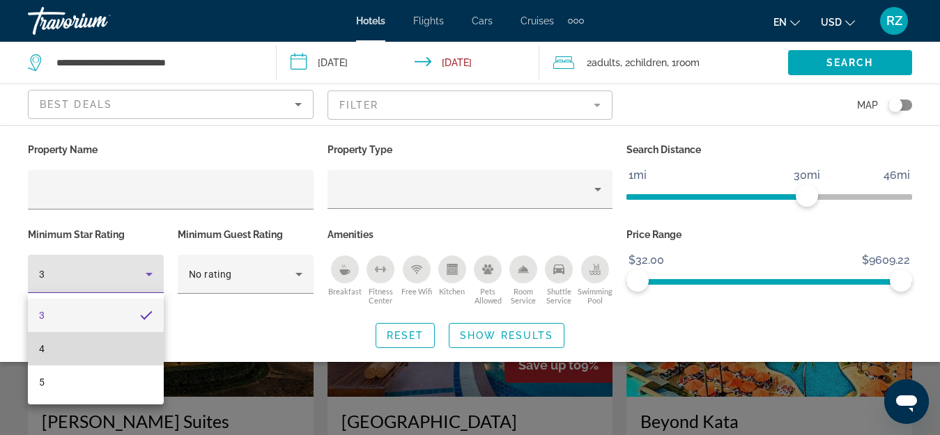
click at [93, 350] on mat-option "4" at bounding box center [96, 348] width 136 height 33
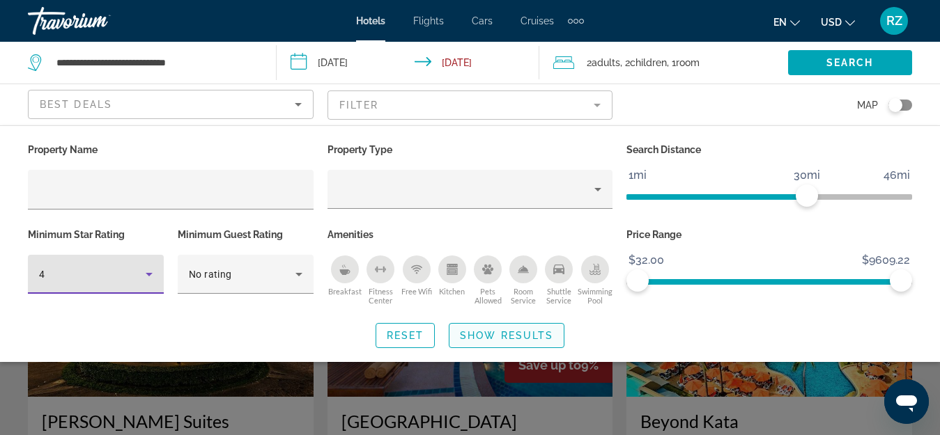
click at [492, 337] on span "Show Results" at bounding box center [506, 335] width 93 height 11
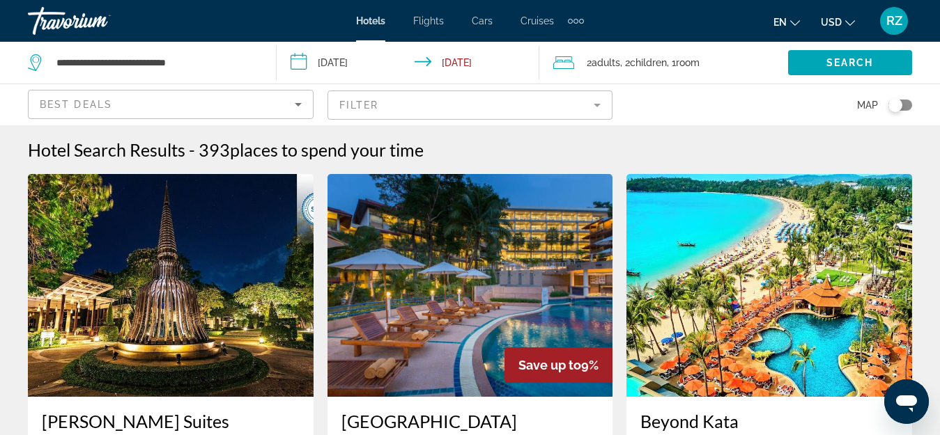
click at [498, 105] on mat-form-field "Filter" at bounding box center [470, 105] width 286 height 29
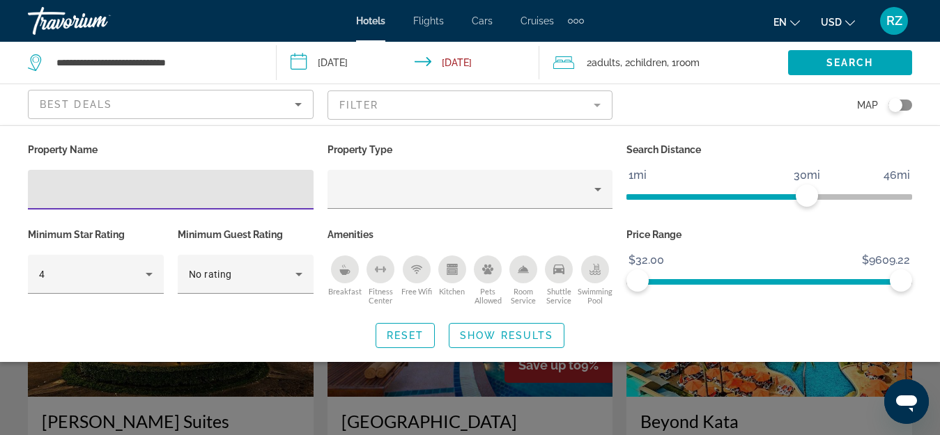
scroll to position [381, 0]
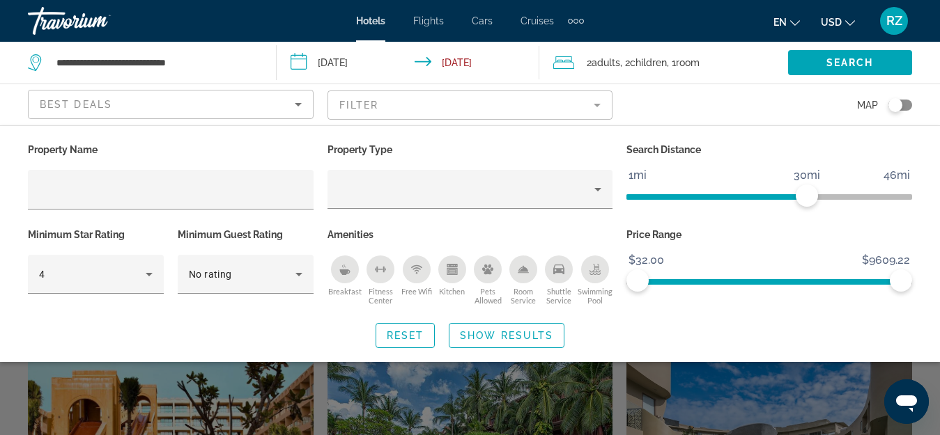
click at [928, 379] on div "Search widget" at bounding box center [470, 322] width 940 height 226
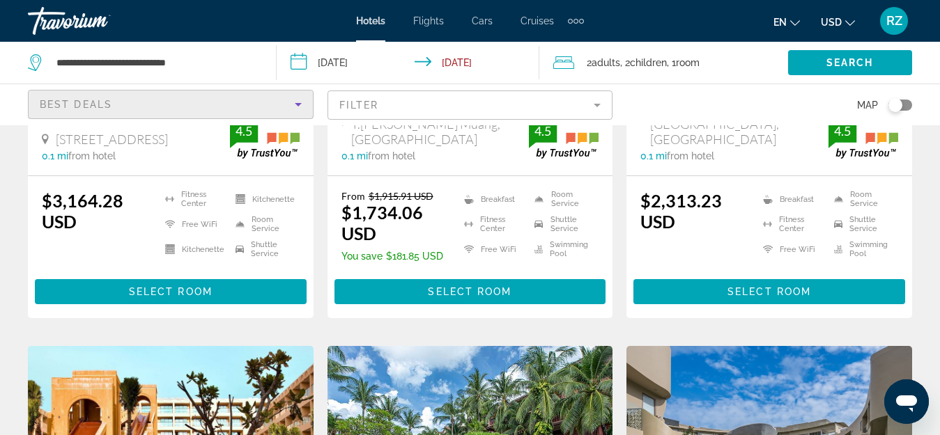
click at [128, 102] on div "Best Deals" at bounding box center [167, 104] width 255 height 17
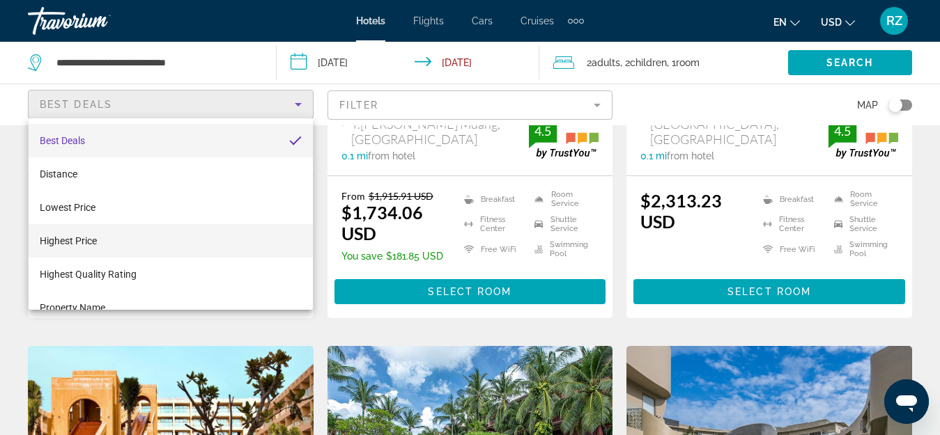
drag, startPoint x: 139, startPoint y: 234, endPoint x: 138, endPoint y: 224, distance: 9.8
click at [139, 231] on mat-option "Highest Price" at bounding box center [171, 240] width 284 height 33
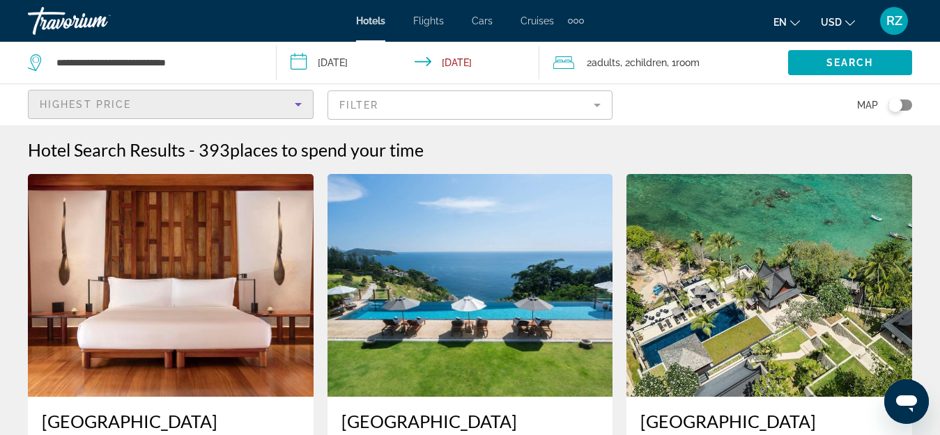
click at [141, 101] on div "Highest Price" at bounding box center [167, 104] width 255 height 17
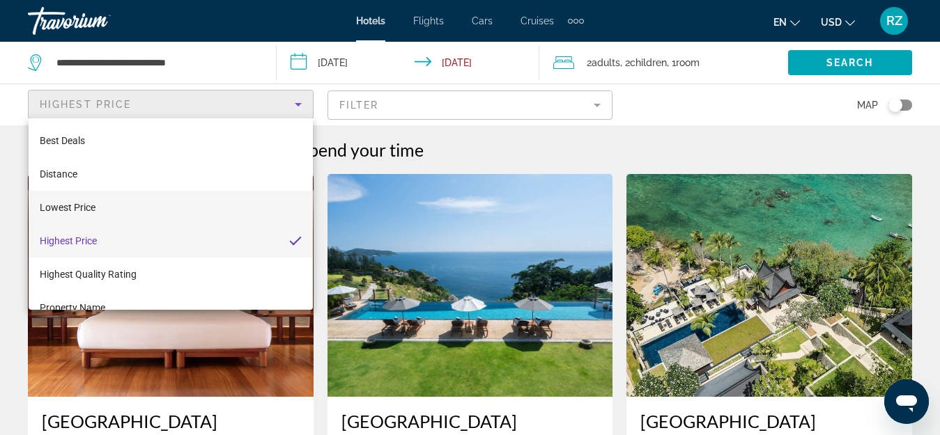
click at [141, 208] on mat-option "Lowest Price" at bounding box center [171, 207] width 284 height 33
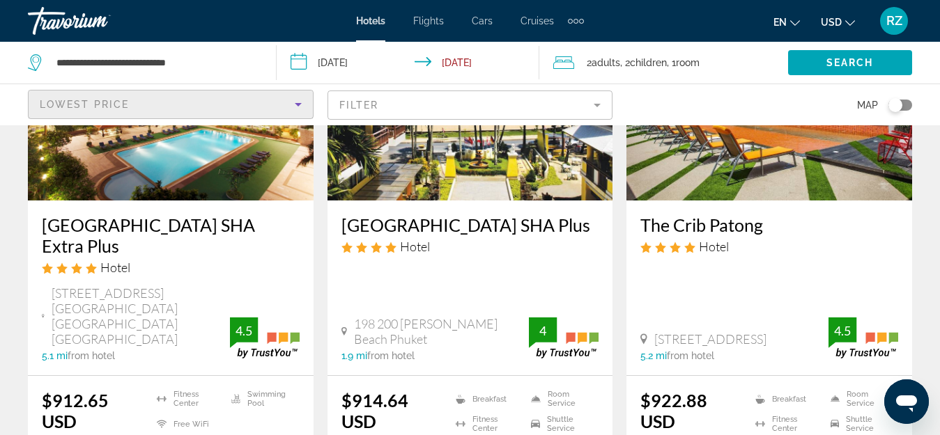
scroll to position [1881, 0]
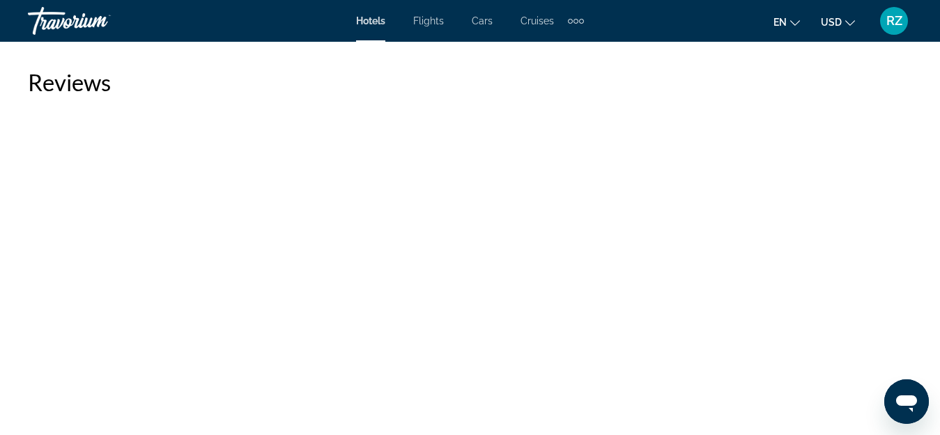
scroll to position [2648, 0]
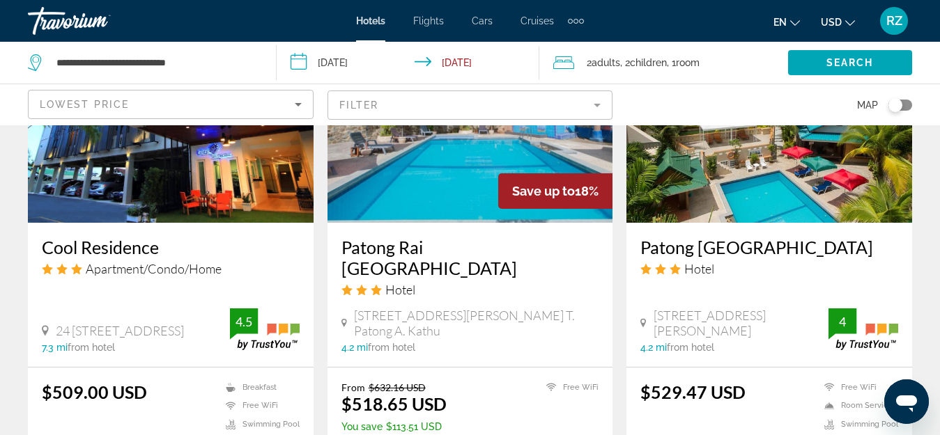
scroll to position [1812, 0]
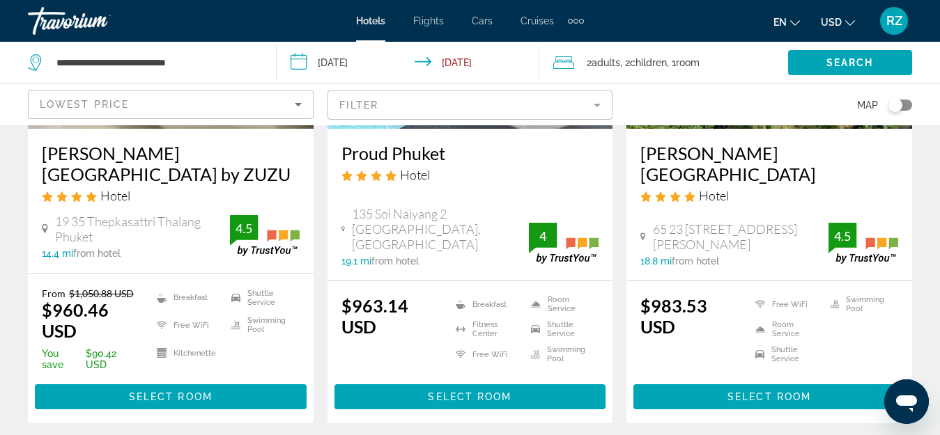
scroll to position [279, 0]
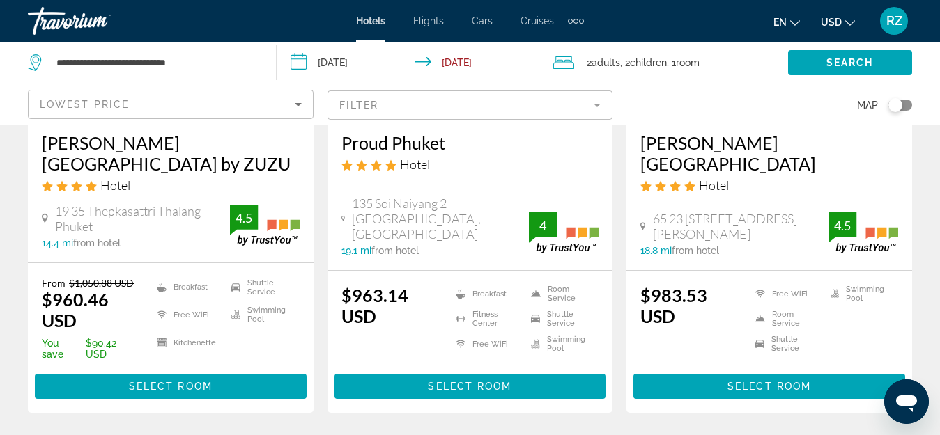
click at [635, 56] on span ", 2 Child Children" at bounding box center [643, 63] width 47 height 20
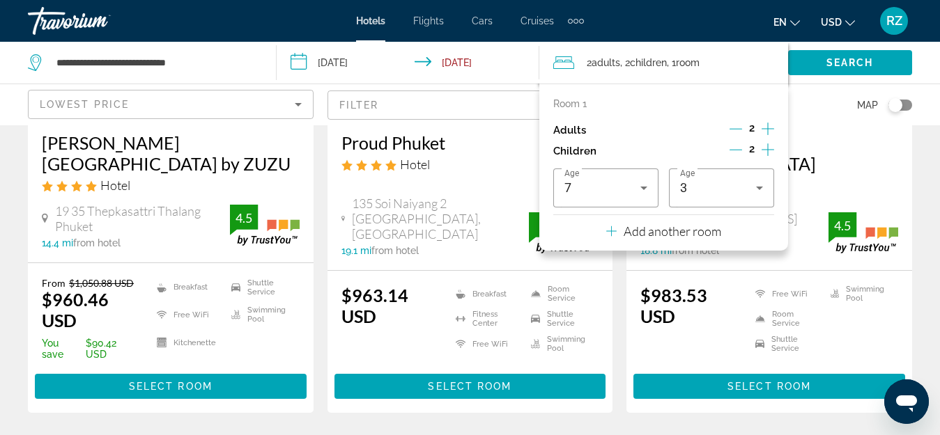
click at [674, 227] on p "Add another room" at bounding box center [673, 231] width 98 height 15
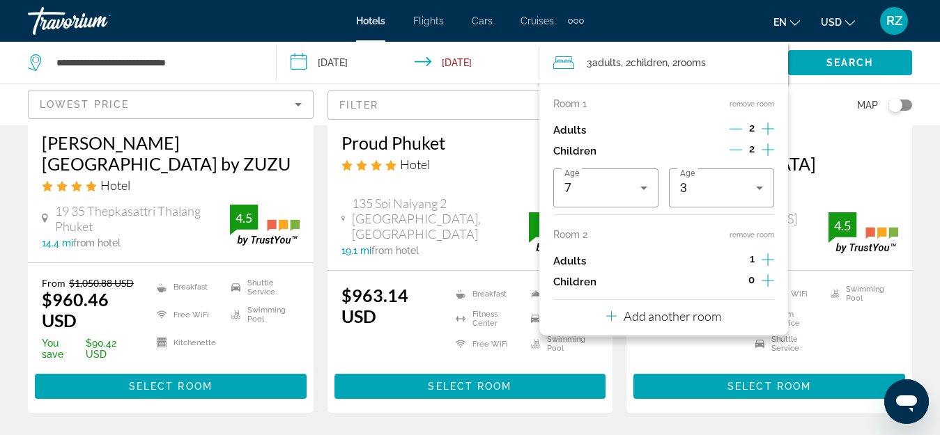
click at [771, 280] on icon "Increment children" at bounding box center [768, 280] width 13 height 17
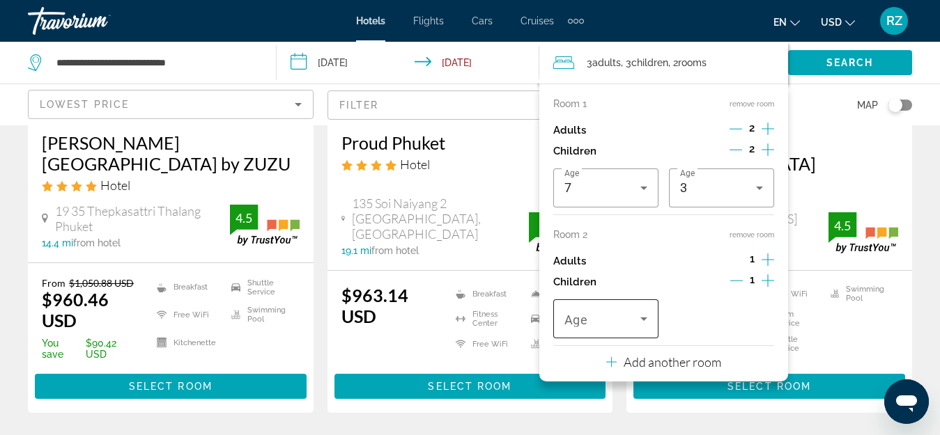
click at [574, 321] on span "Age" at bounding box center [576, 320] width 24 height 15
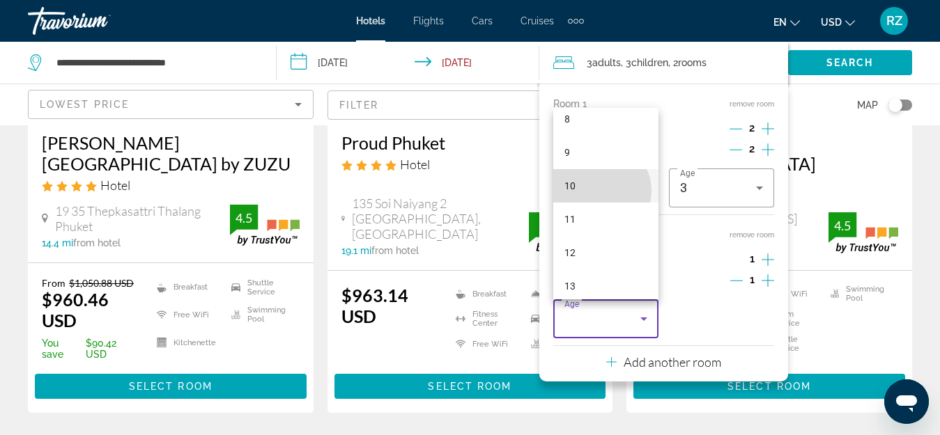
click at [600, 191] on mat-option "10" at bounding box center [605, 185] width 105 height 33
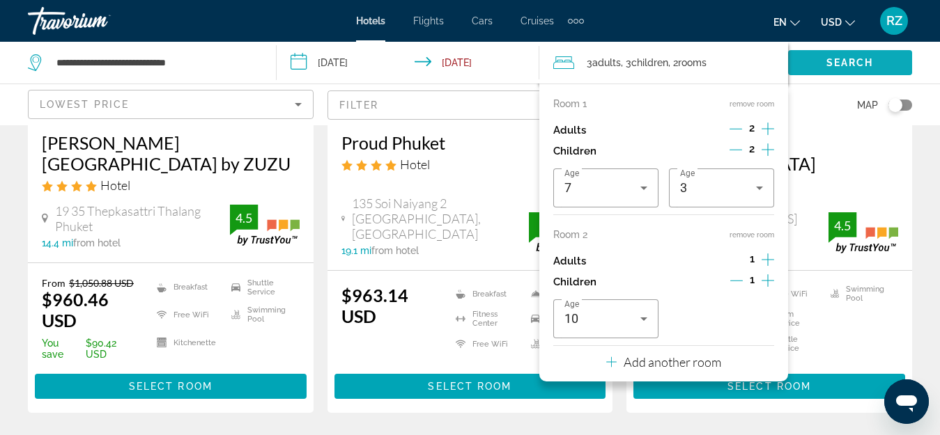
click at [836, 61] on span "Search" at bounding box center [849, 62] width 47 height 11
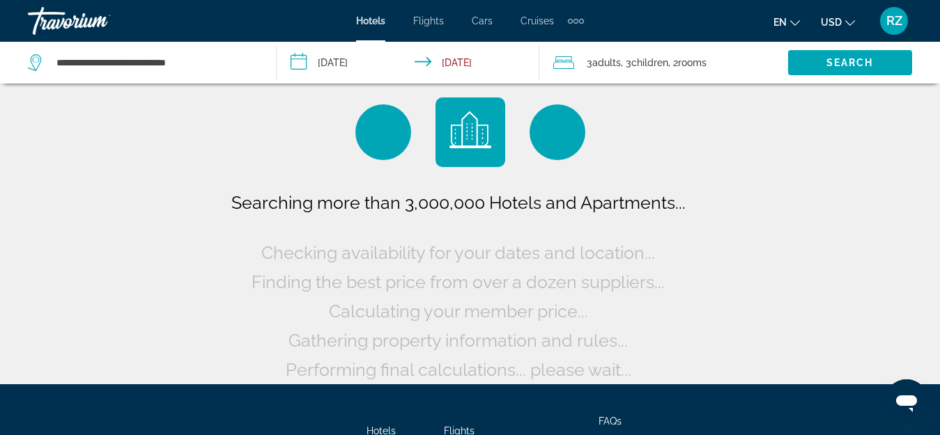
scroll to position [0, 0]
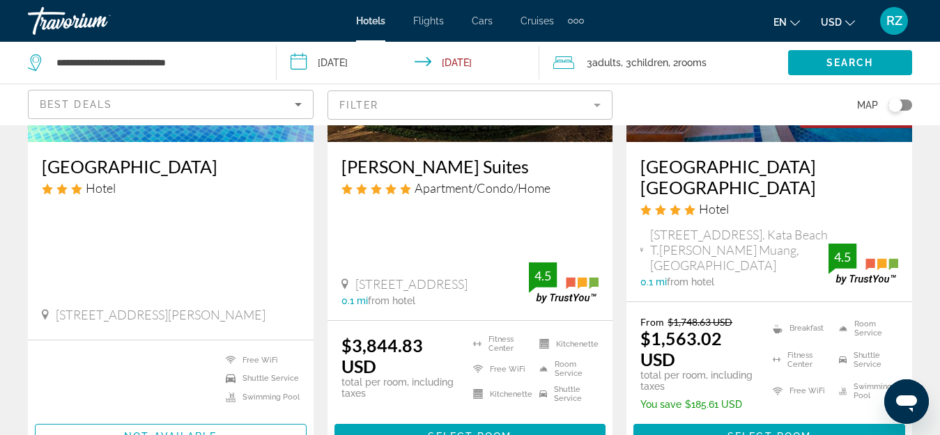
scroll to position [279, 0]
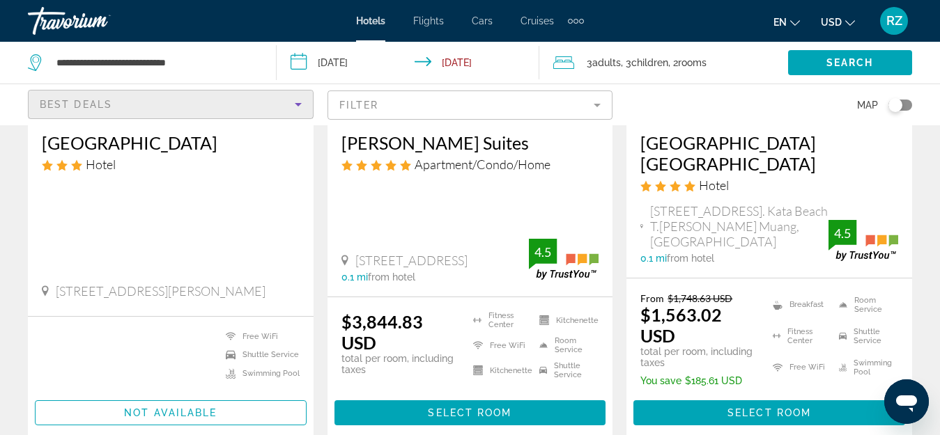
click at [118, 106] on div "Best Deals" at bounding box center [167, 104] width 255 height 17
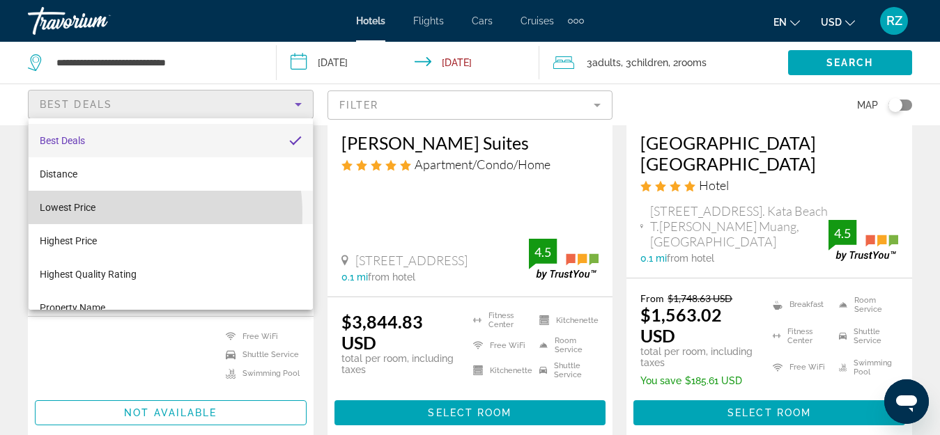
click at [112, 214] on mat-option "Lowest Price" at bounding box center [171, 207] width 284 height 33
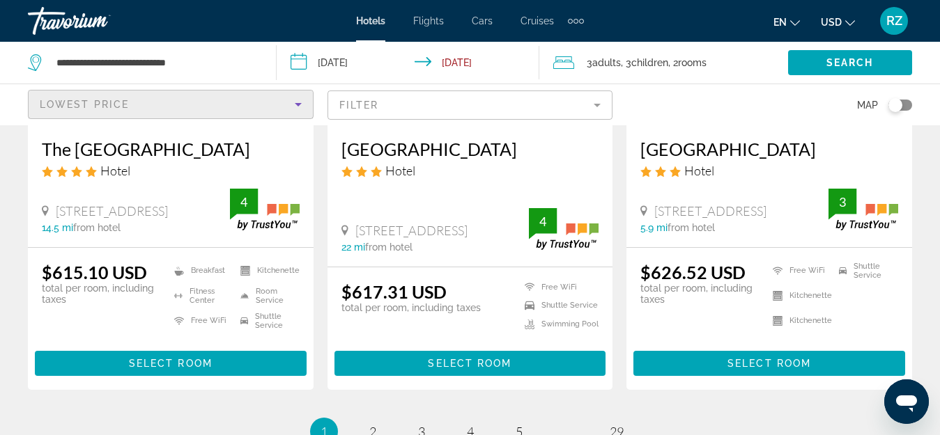
scroll to position [1881, 0]
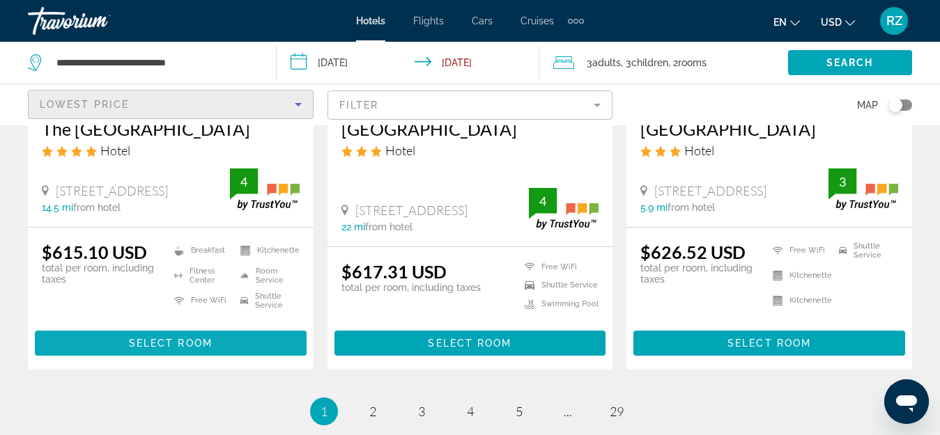
click at [173, 338] on span "Select Room" at bounding box center [171, 343] width 84 height 11
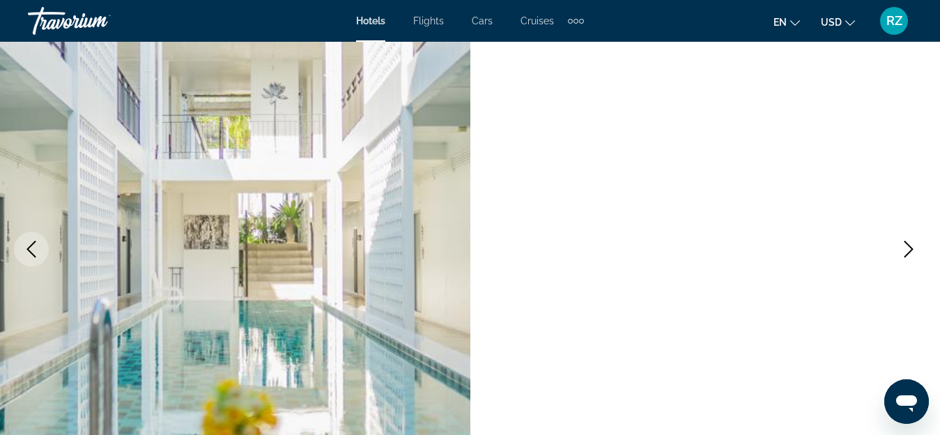
scroll to position [139, 0]
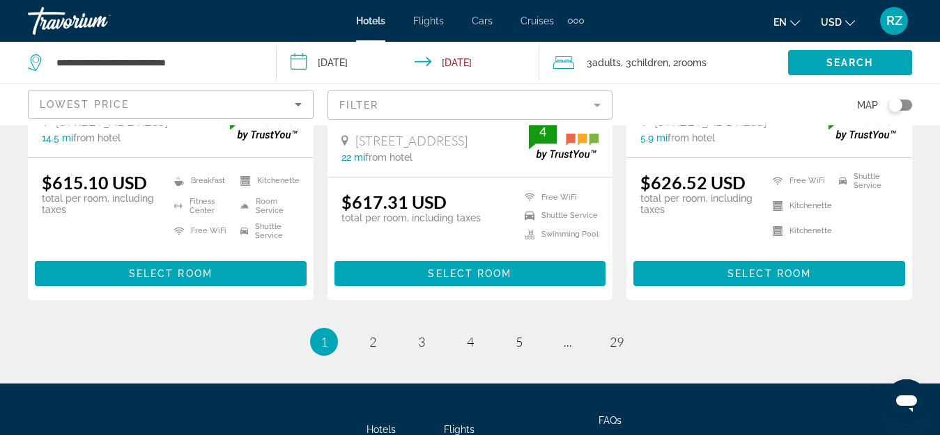
scroll to position [2014, 0]
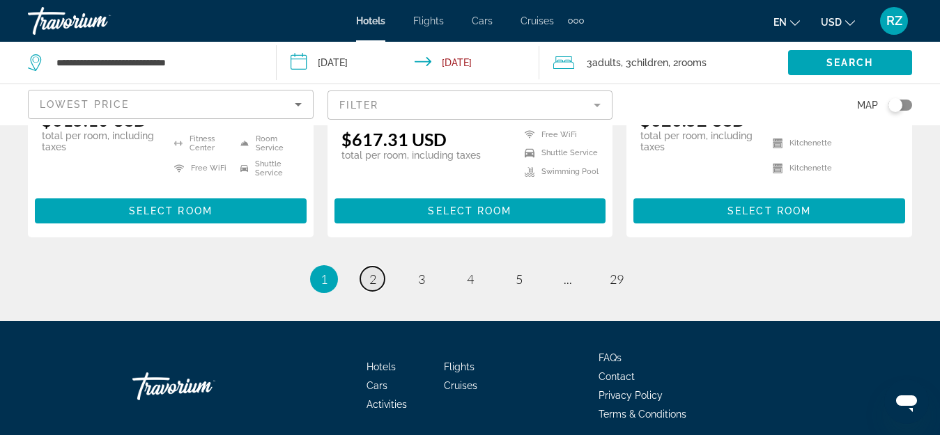
click at [376, 267] on link "page 2" at bounding box center [372, 279] width 24 height 24
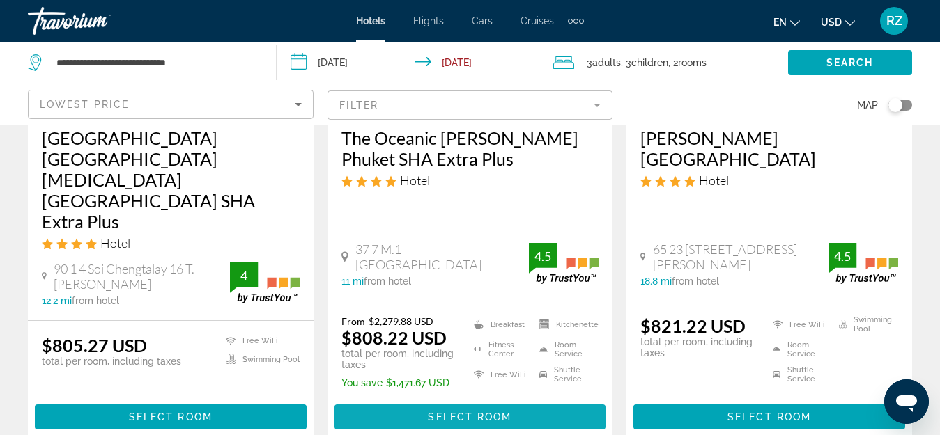
scroll to position [1951, 0]
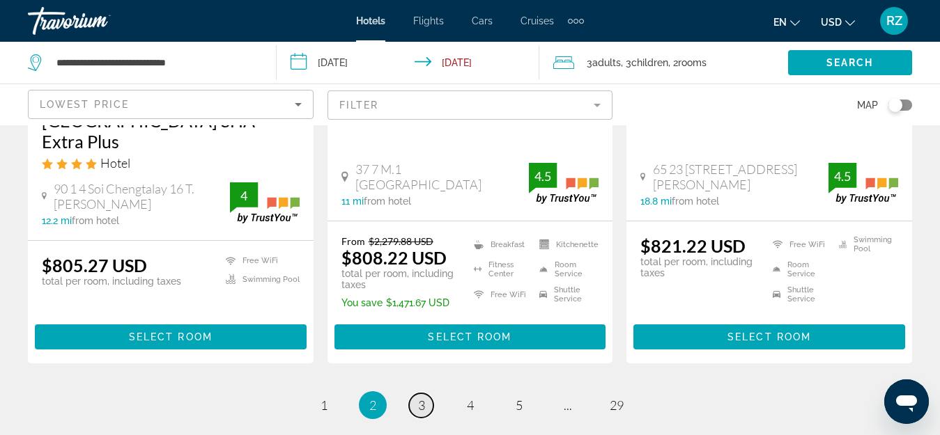
click at [424, 398] on span "3" at bounding box center [421, 405] width 7 height 15
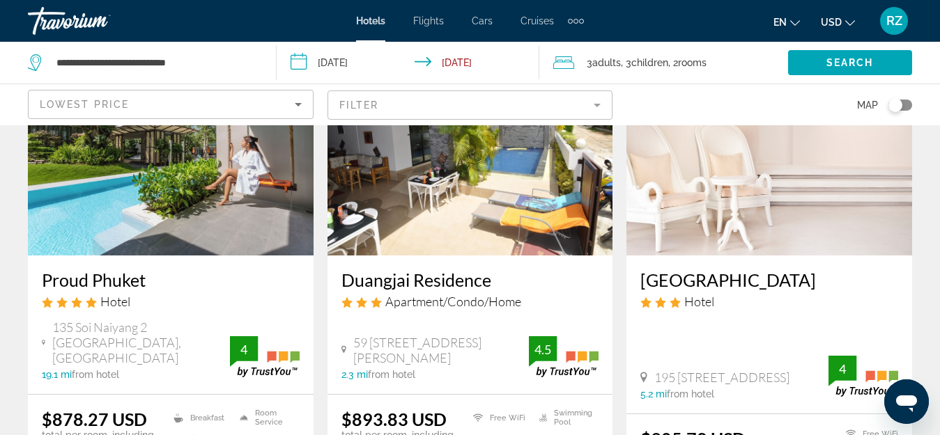
scroll to position [766, 0]
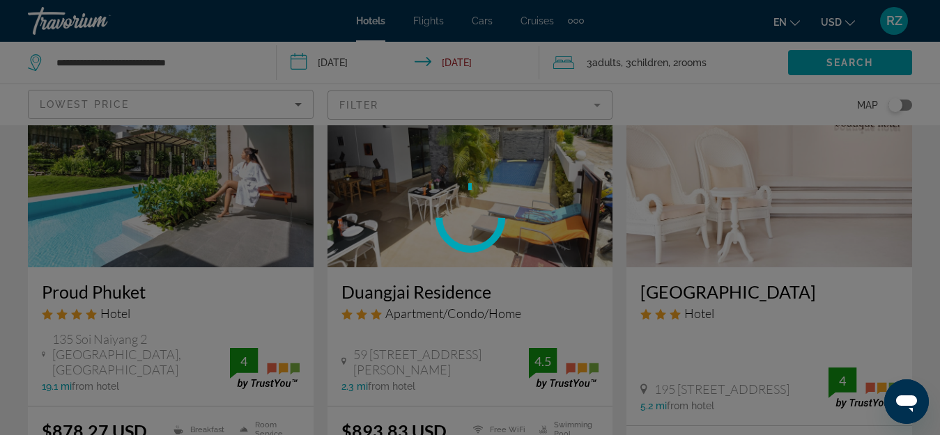
scroll to position [697, 0]
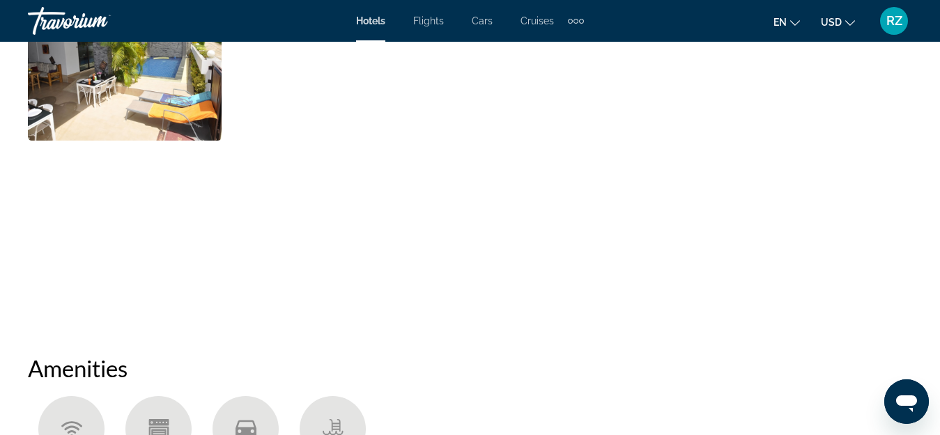
scroll to position [1115, 0]
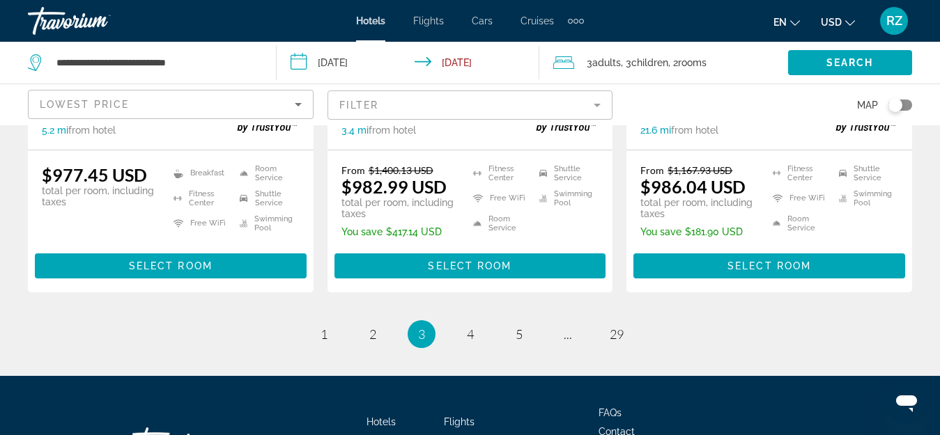
scroll to position [2021, 0]
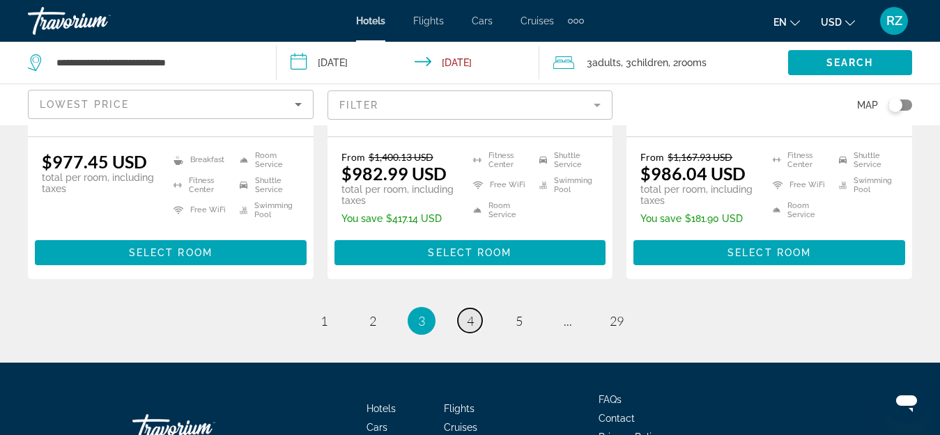
click at [472, 314] on span "4" at bounding box center [470, 321] width 7 height 15
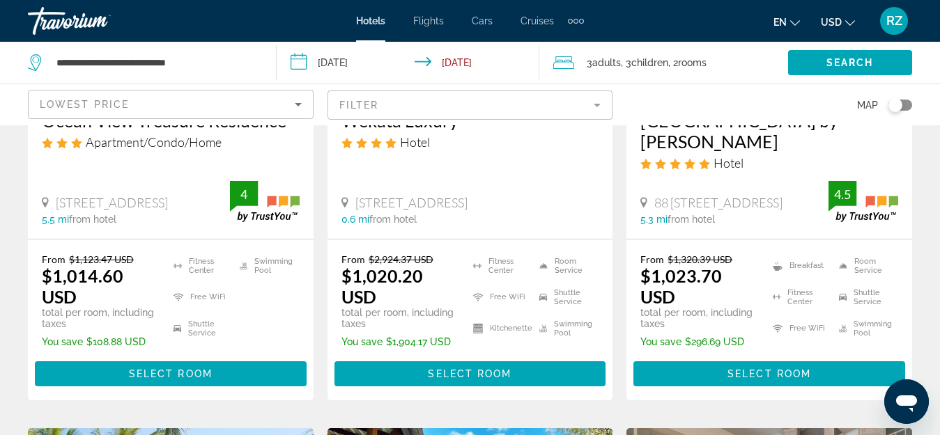
scroll to position [906, 0]
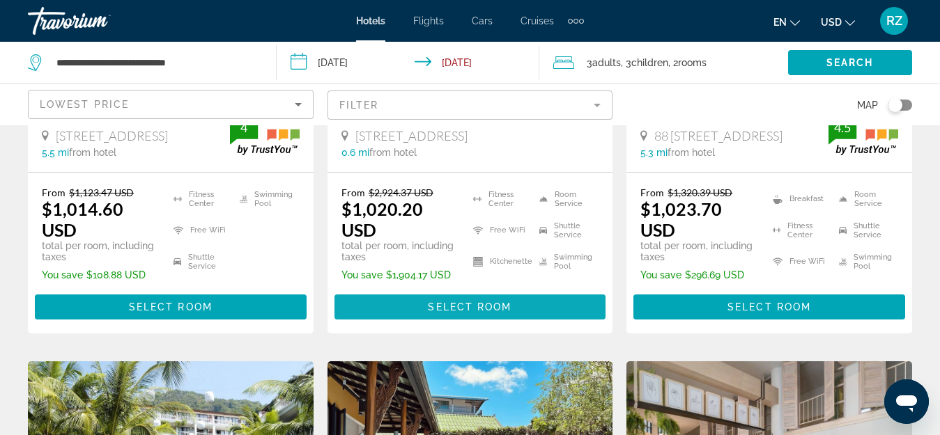
click at [470, 309] on span "Select Room" at bounding box center [470, 307] width 84 height 11
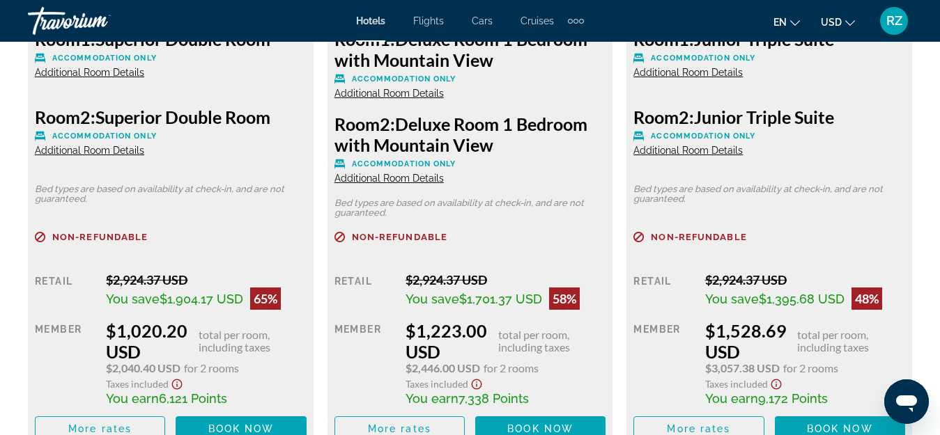
scroll to position [2439, 0]
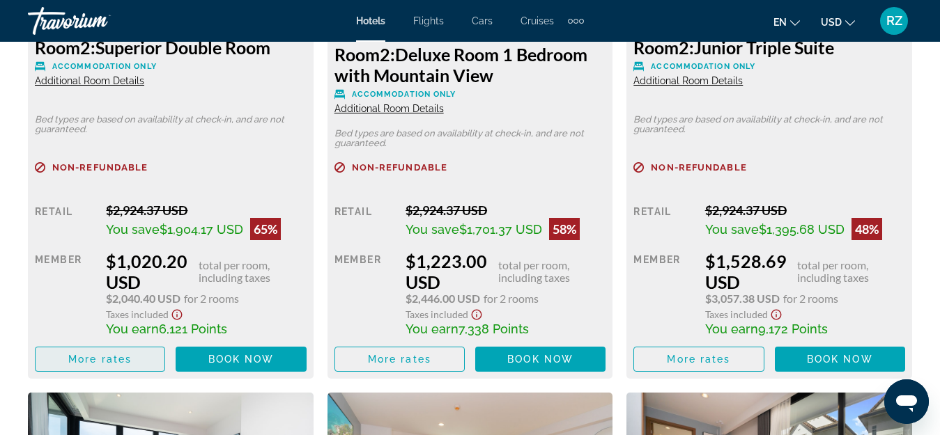
click at [114, 355] on span "More rates" at bounding box center [99, 359] width 63 height 11
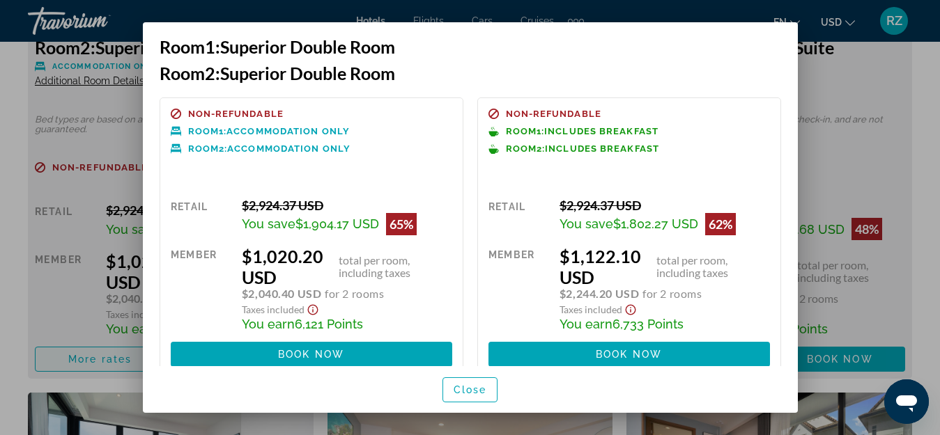
scroll to position [0, 0]
click at [922, 93] on div at bounding box center [470, 217] width 940 height 435
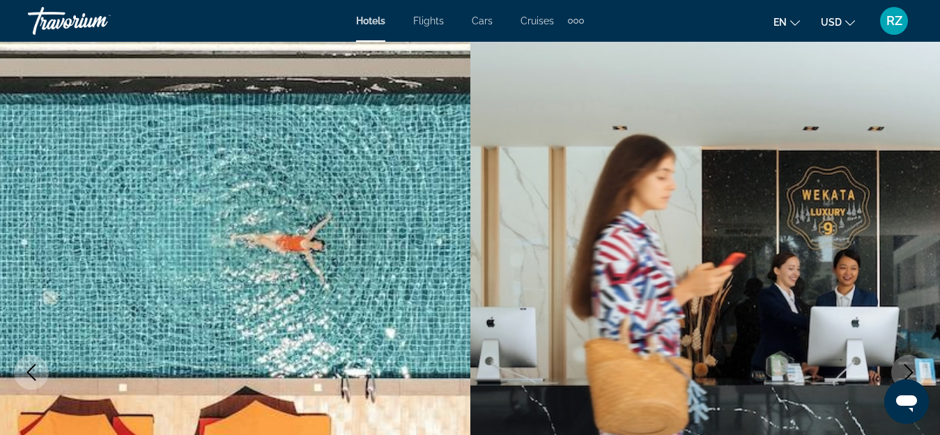
scroll to position [2439, 0]
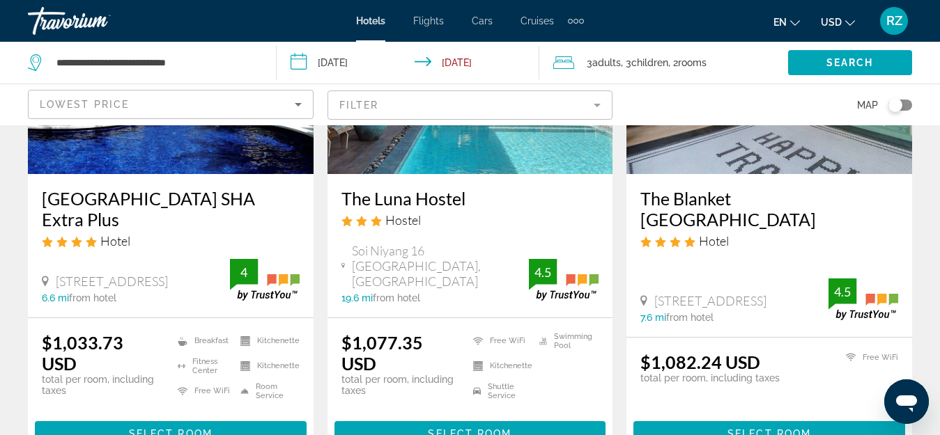
scroll to position [1324, 0]
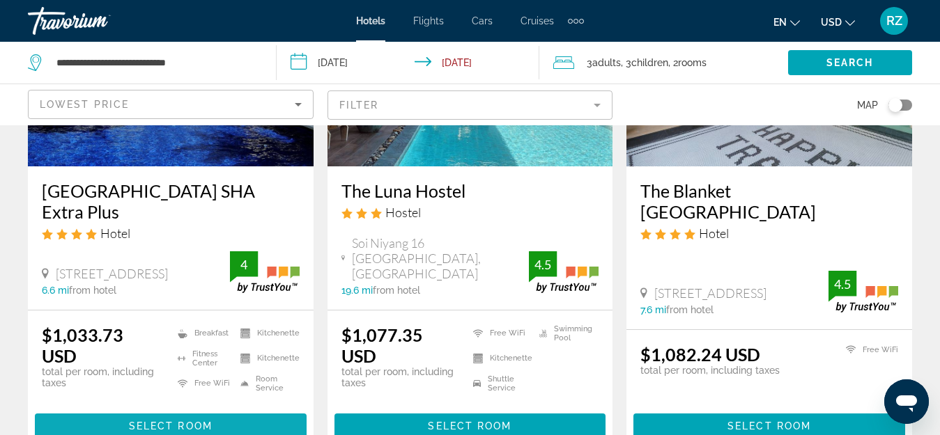
click at [201, 417] on span "Main content" at bounding box center [171, 426] width 272 height 33
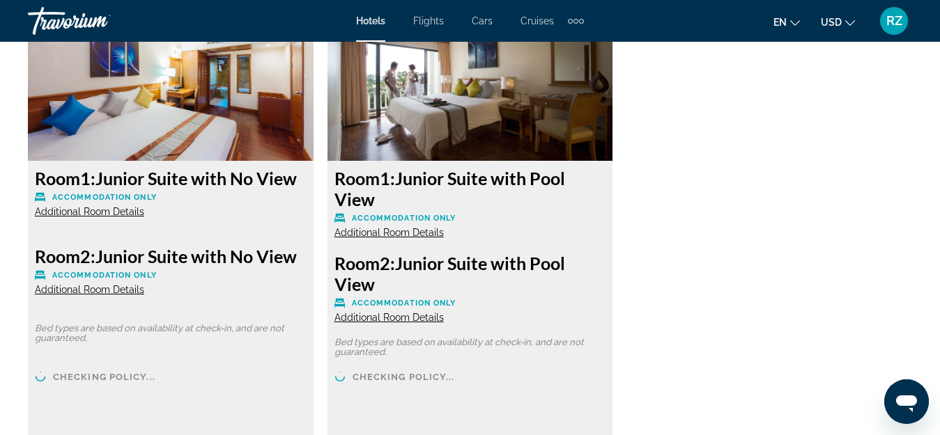
scroll to position [2369, 0]
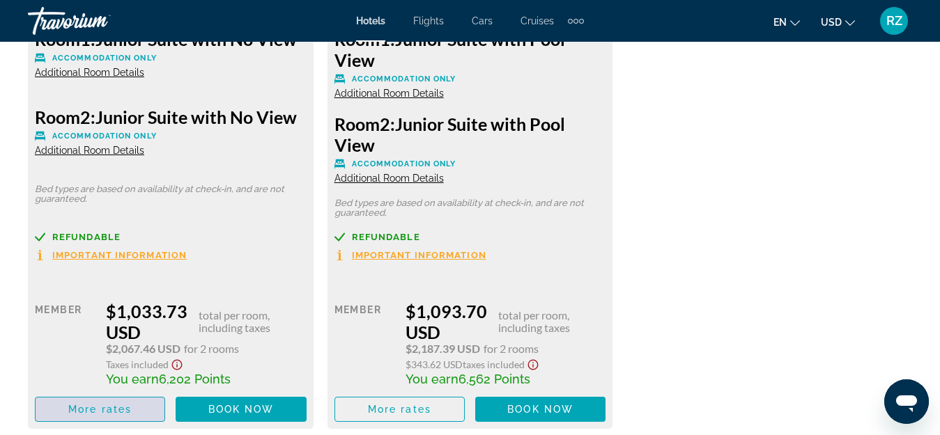
click at [122, 407] on span "More rates" at bounding box center [99, 409] width 63 height 11
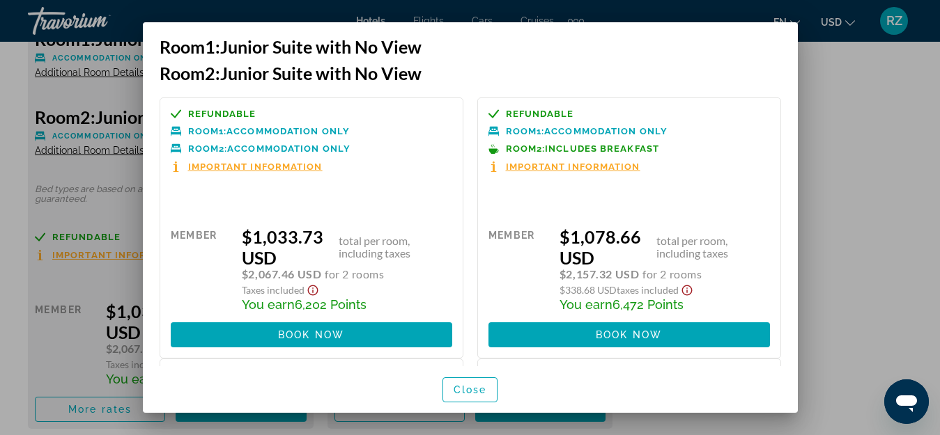
click at [867, 121] on div at bounding box center [470, 217] width 940 height 435
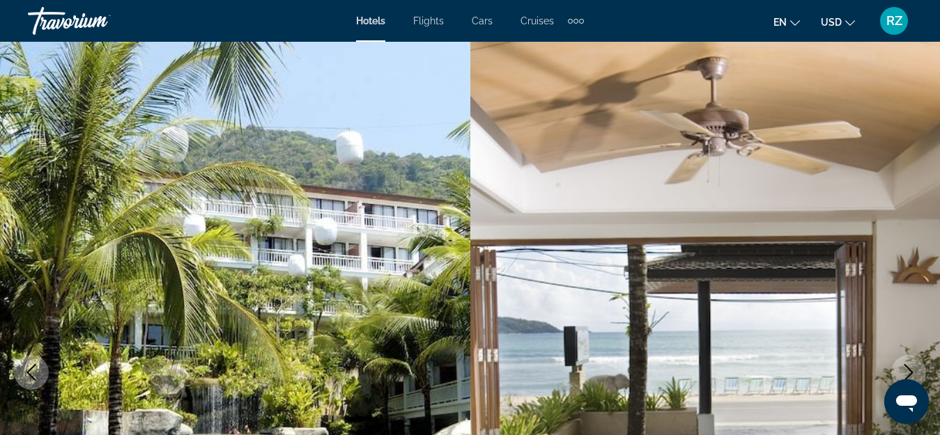
scroll to position [2369, 0]
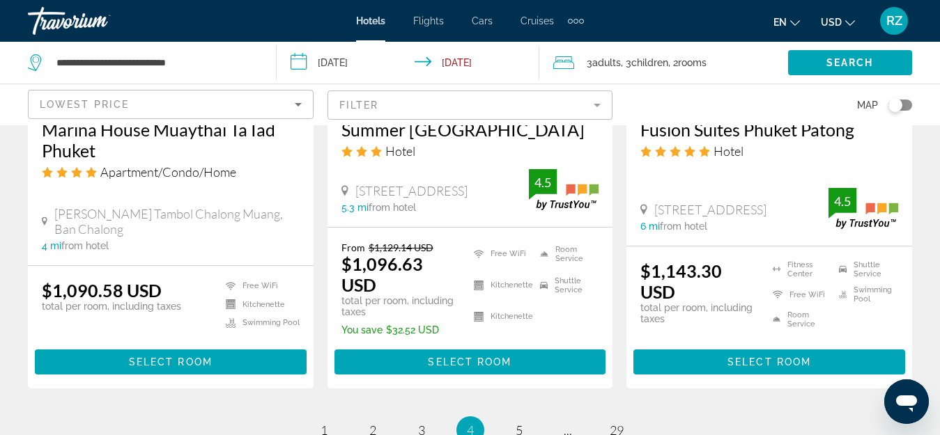
scroll to position [1713, 0]
